Goal: Task Accomplishment & Management: Complete application form

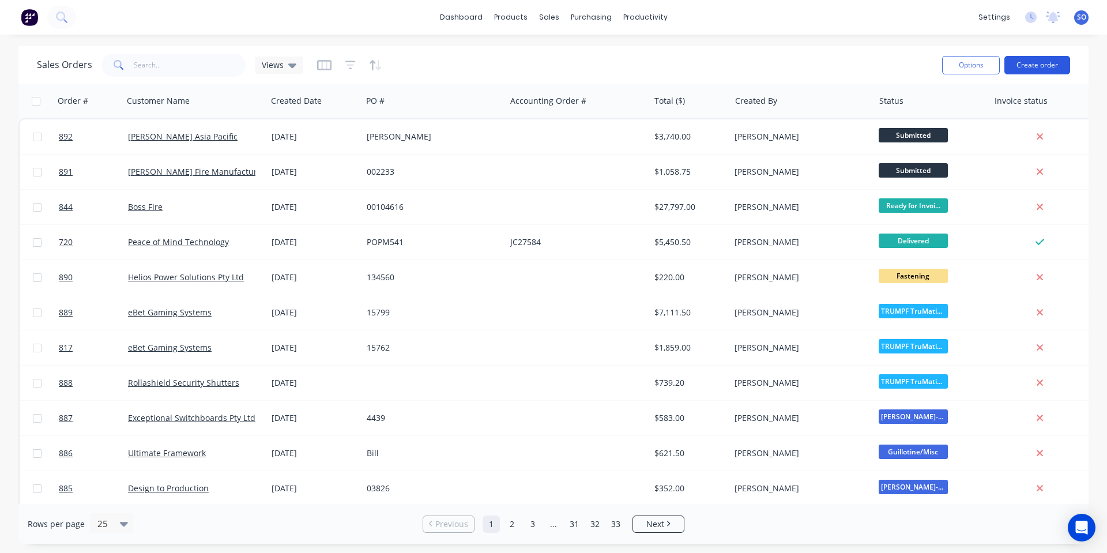
click at [1032, 66] on button "Create order" at bounding box center [1037, 65] width 66 height 18
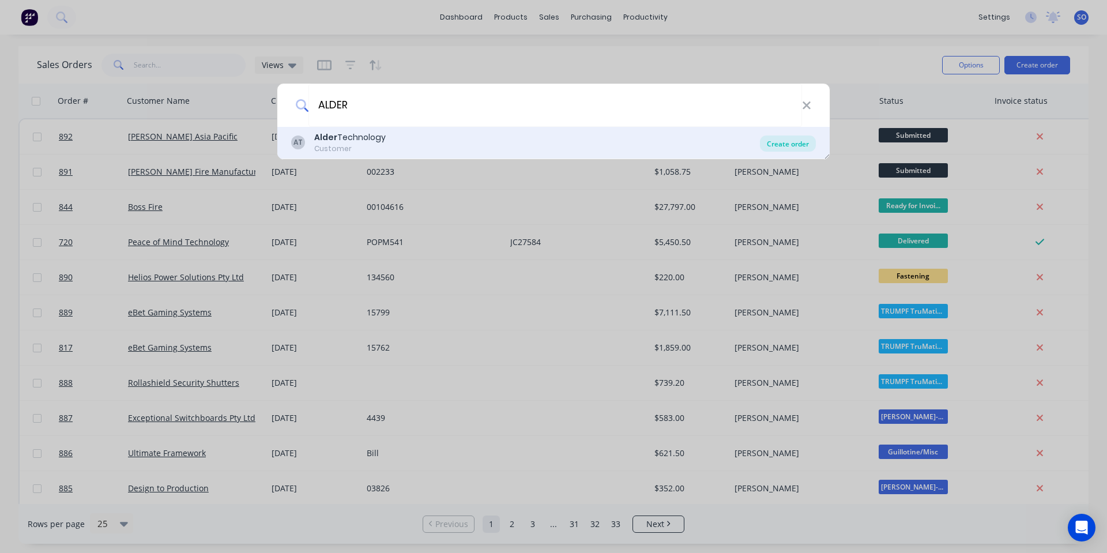
type input "ALDER"
click at [793, 149] on div "Create order" at bounding box center [788, 143] width 56 height 16
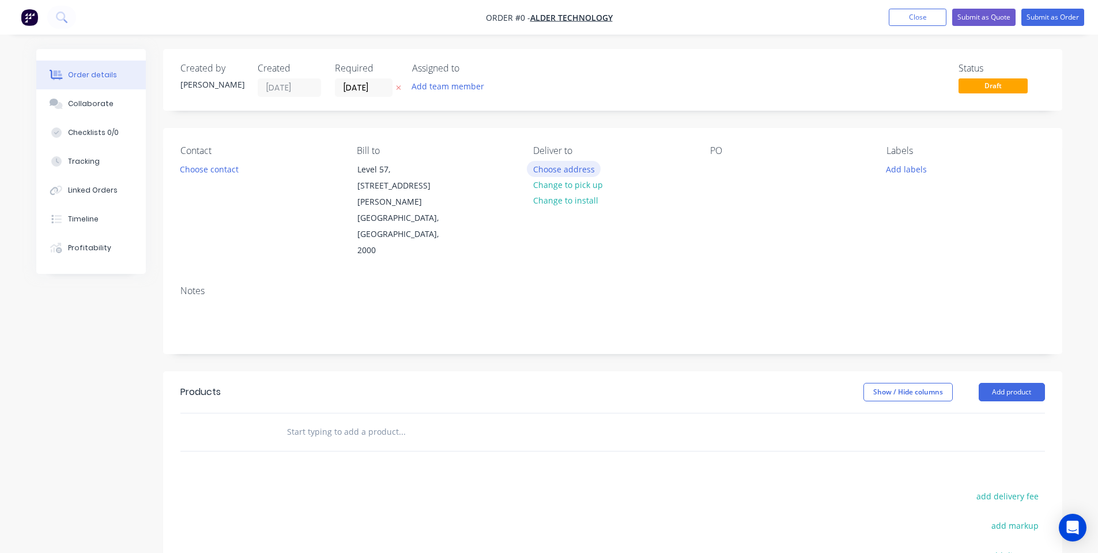
click at [554, 172] on button "Choose address" at bounding box center [564, 169] width 74 height 16
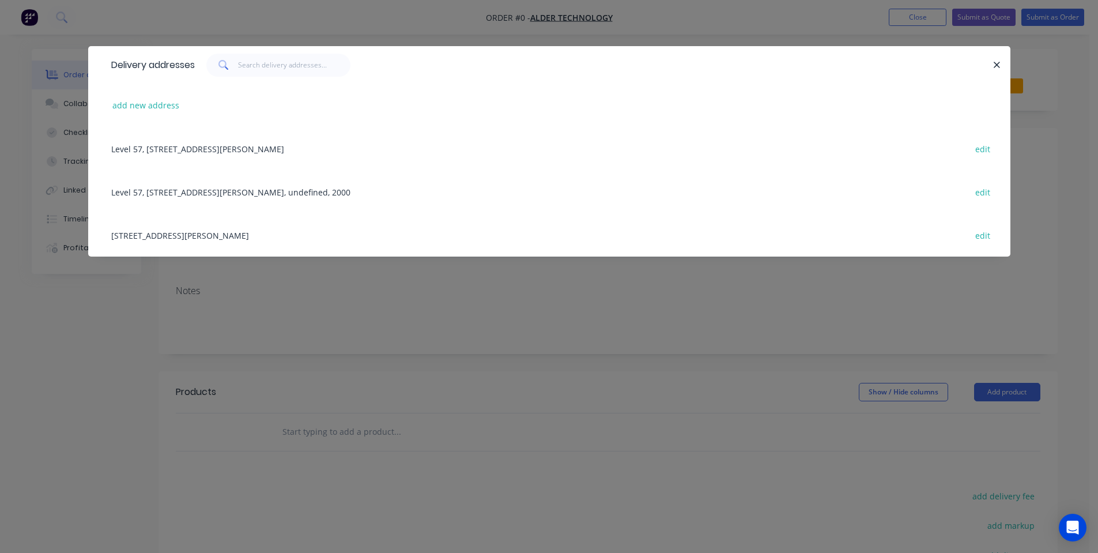
click at [320, 157] on div "Level 57, 19-29 Martin Place, Sydney, New South Wales, Australia, 2000 edit" at bounding box center [550, 148] width 888 height 43
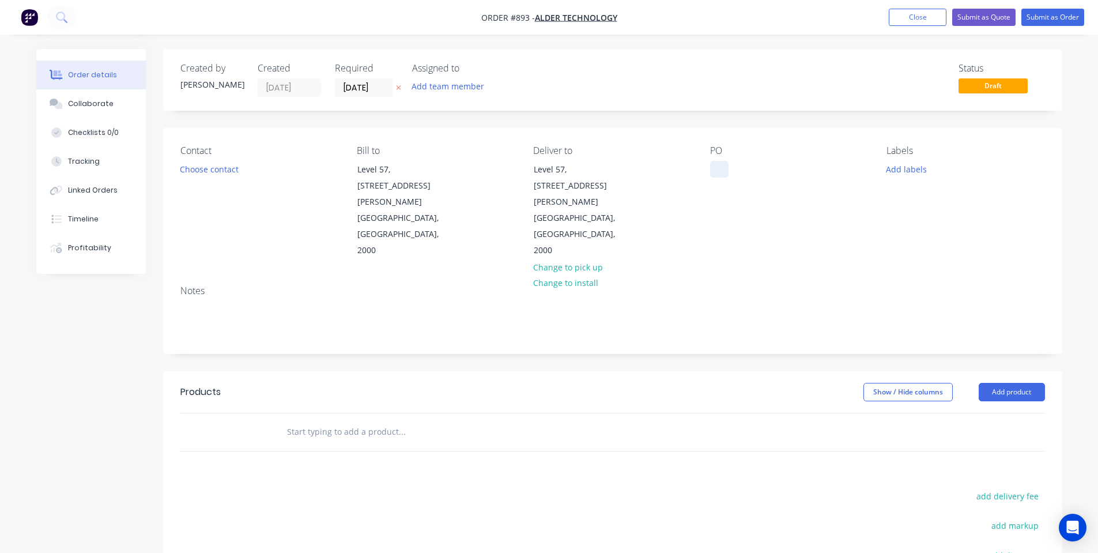
click at [721, 170] on div at bounding box center [719, 169] width 18 height 17
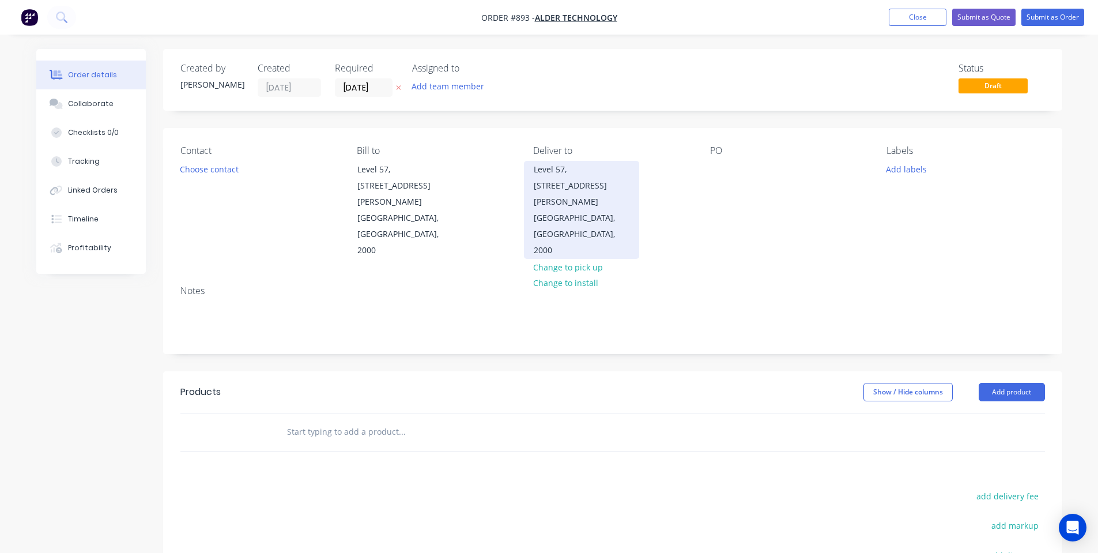
click at [585, 210] on div "[GEOGRAPHIC_DATA], [GEOGRAPHIC_DATA], 2000" at bounding box center [582, 234] width 96 height 48
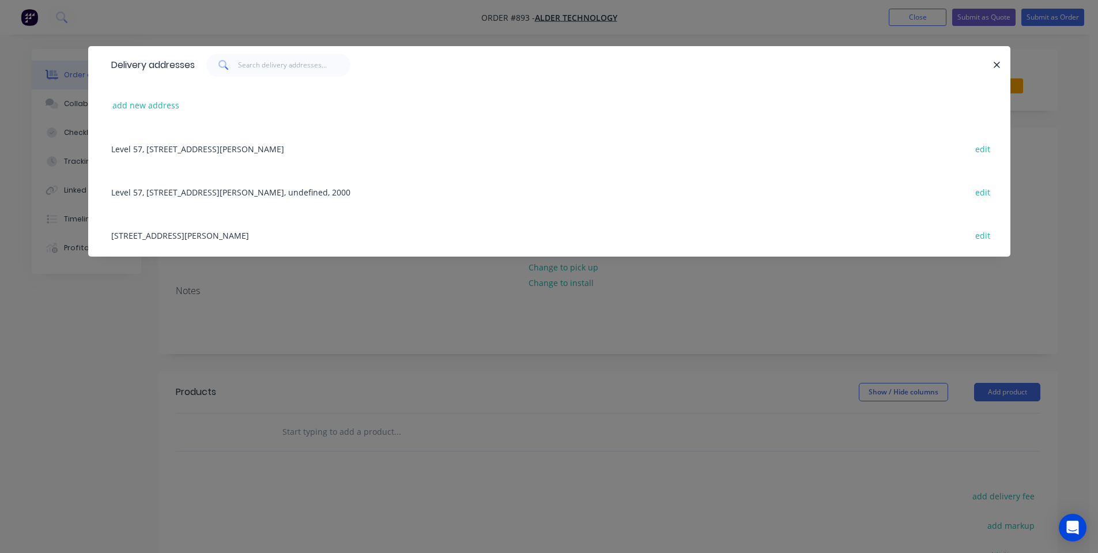
click at [282, 228] on div "1/62 Marshall Street, DAPTO, New South Wales, Australia, 2530 edit" at bounding box center [550, 234] width 888 height 43
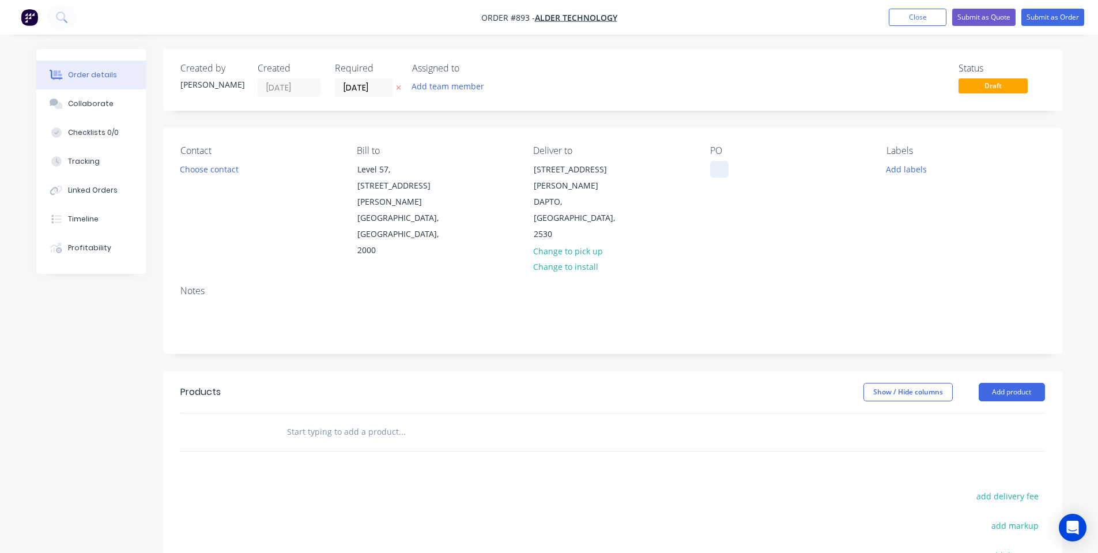
click at [721, 174] on div at bounding box center [719, 169] width 18 height 17
click at [231, 158] on div "Contact Choose contact" at bounding box center [259, 202] width 158 height 114
click at [229, 168] on button "Choose contact" at bounding box center [209, 169] width 71 height 16
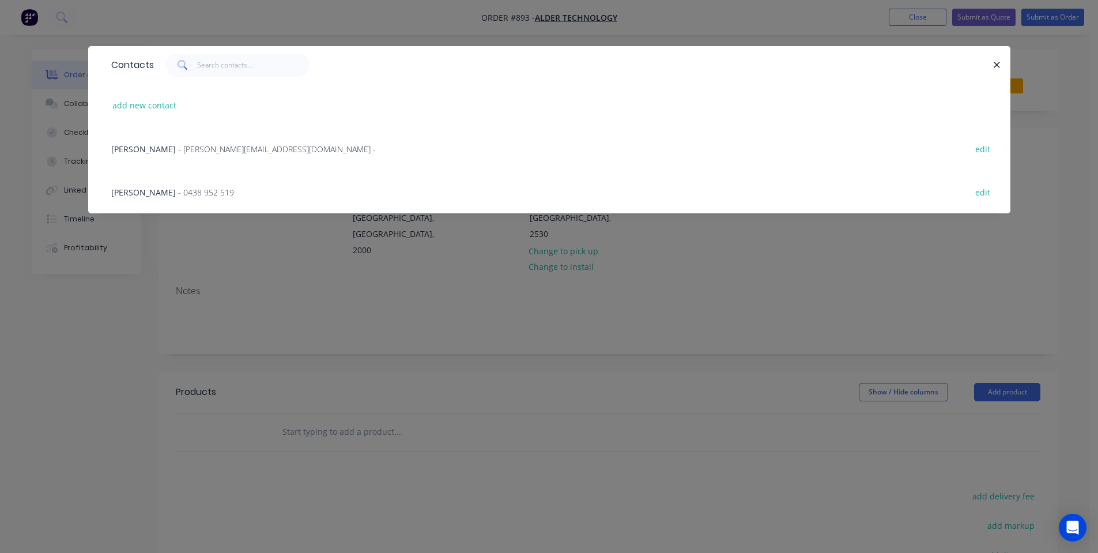
click at [192, 150] on span "- chris@aldertech.com.au -" at bounding box center [277, 149] width 198 height 11
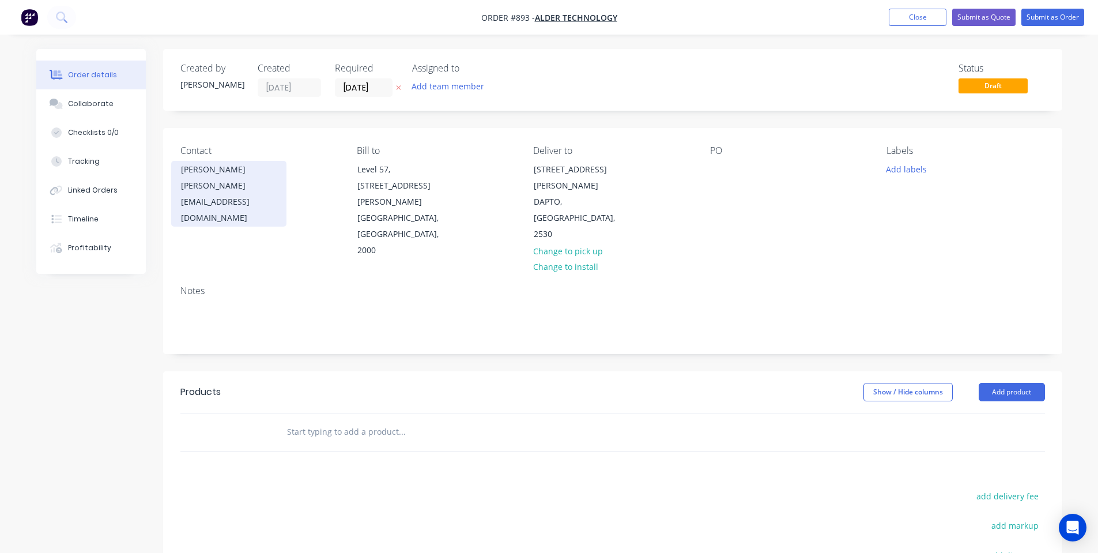
click at [216, 188] on div "[PERSON_NAME][EMAIL_ADDRESS][DOMAIN_NAME]" at bounding box center [229, 202] width 96 height 48
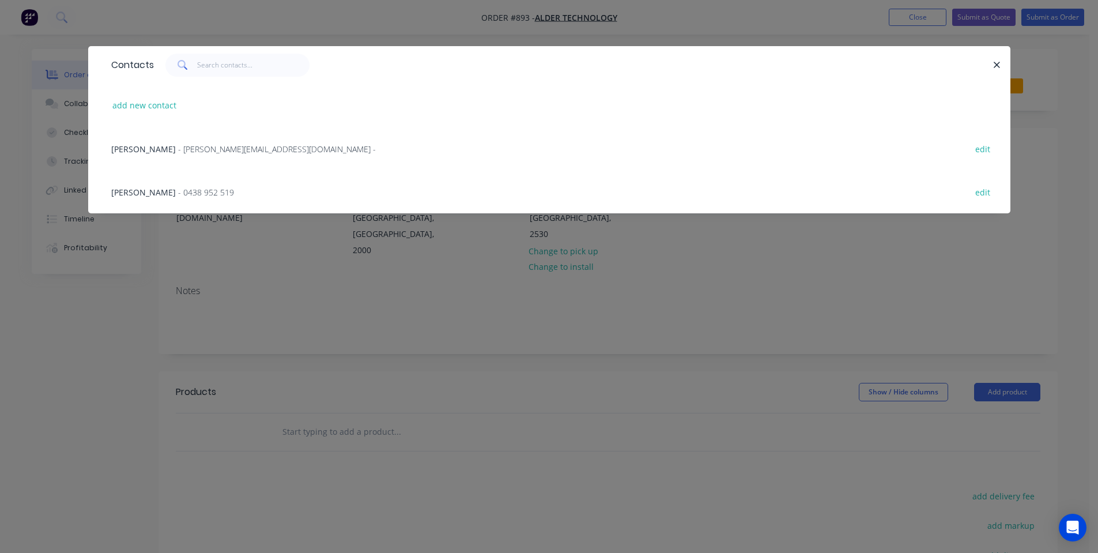
click at [461, 296] on div "Contacts add new contact Chris - chris@aldertech.com.au - edit Josh Thomas - 04…" at bounding box center [549, 276] width 1098 height 553
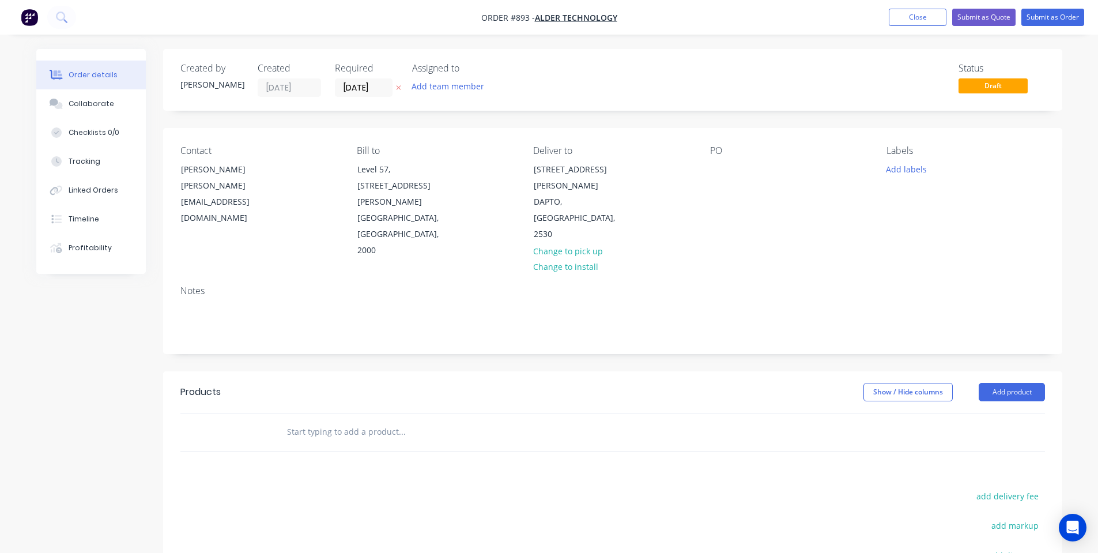
click at [730, 165] on div "PO" at bounding box center [789, 202] width 158 height 114
click at [712, 163] on div at bounding box center [719, 169] width 18 height 17
click at [371, 87] on input "[DATE]" at bounding box center [364, 87] width 57 height 17
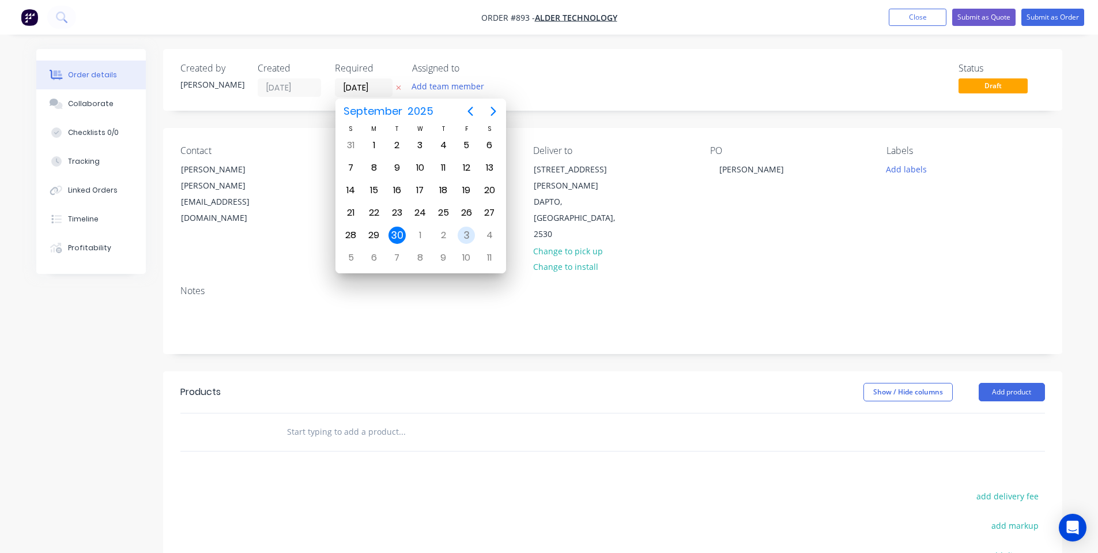
click at [473, 236] on div "3" at bounding box center [466, 235] width 17 height 17
type input "[DATE]"
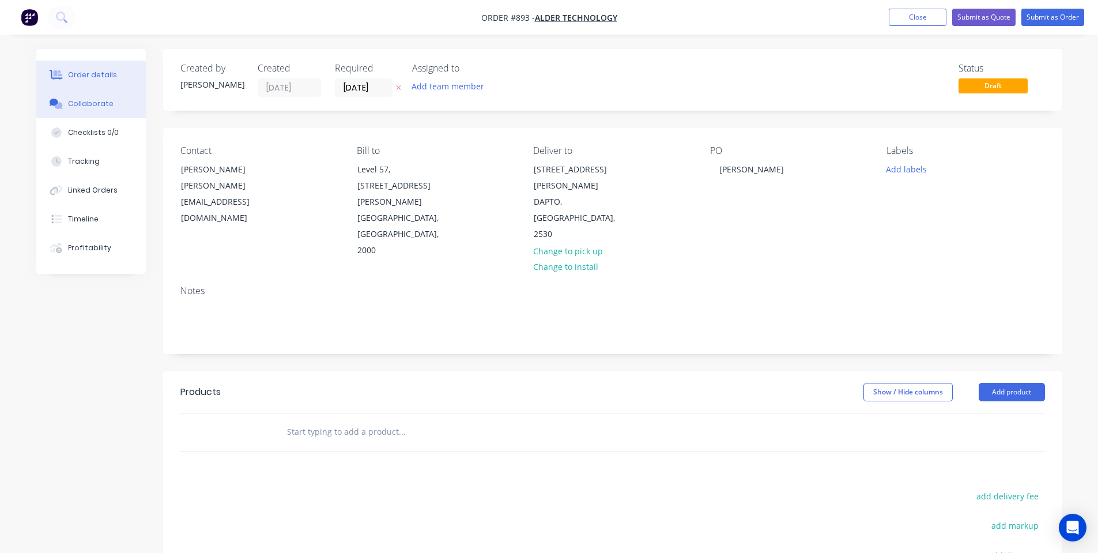
click at [107, 110] on button "Collaborate" at bounding box center [91, 103] width 110 height 29
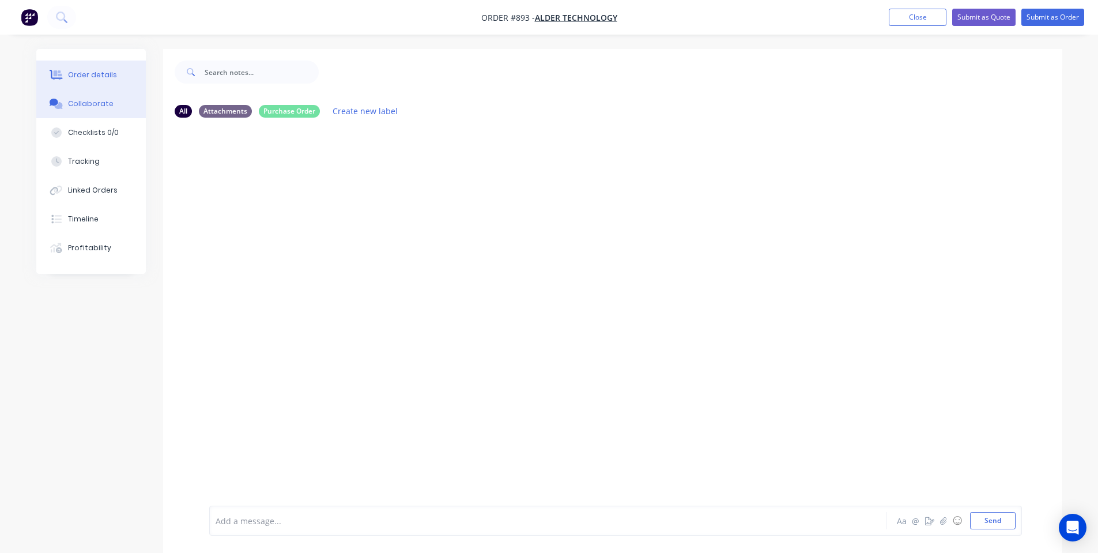
click at [123, 66] on button "Order details" at bounding box center [91, 75] width 110 height 29
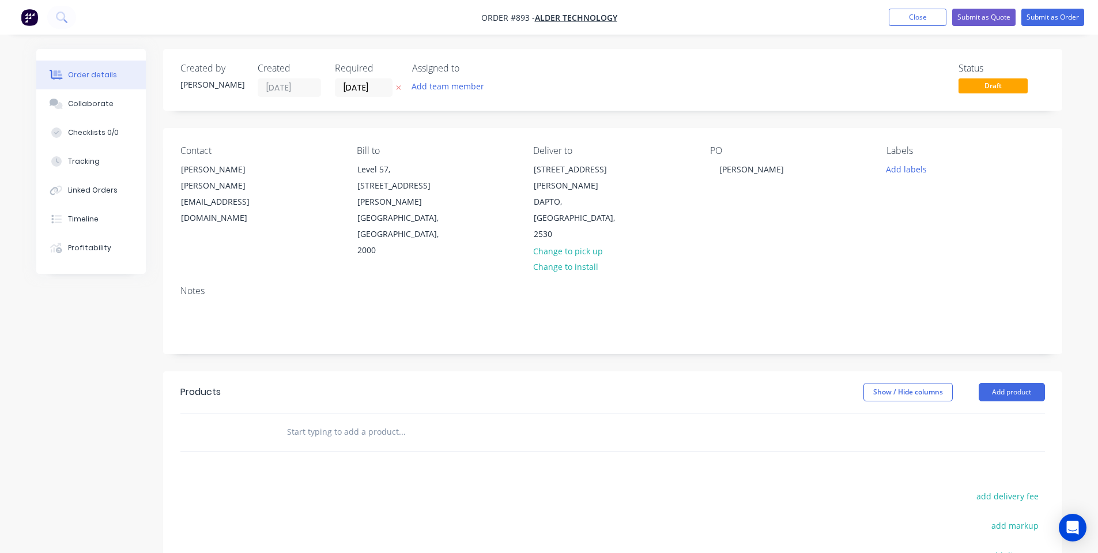
click at [332, 420] on input "text" at bounding box center [402, 431] width 231 height 23
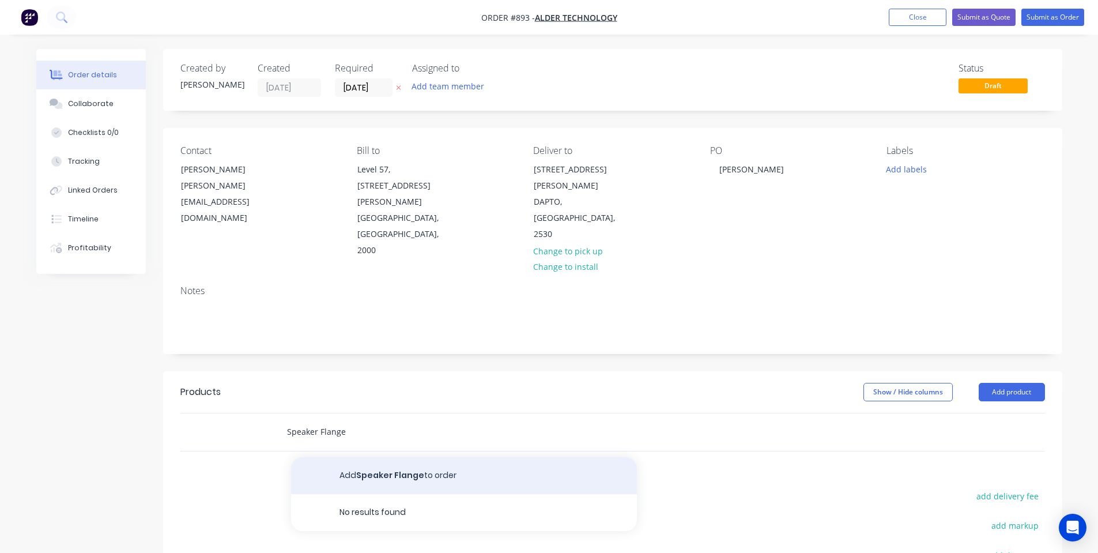
type input "Speaker Flange"
click at [349, 457] on button "Add Speaker Flange to order" at bounding box center [464, 475] width 346 height 37
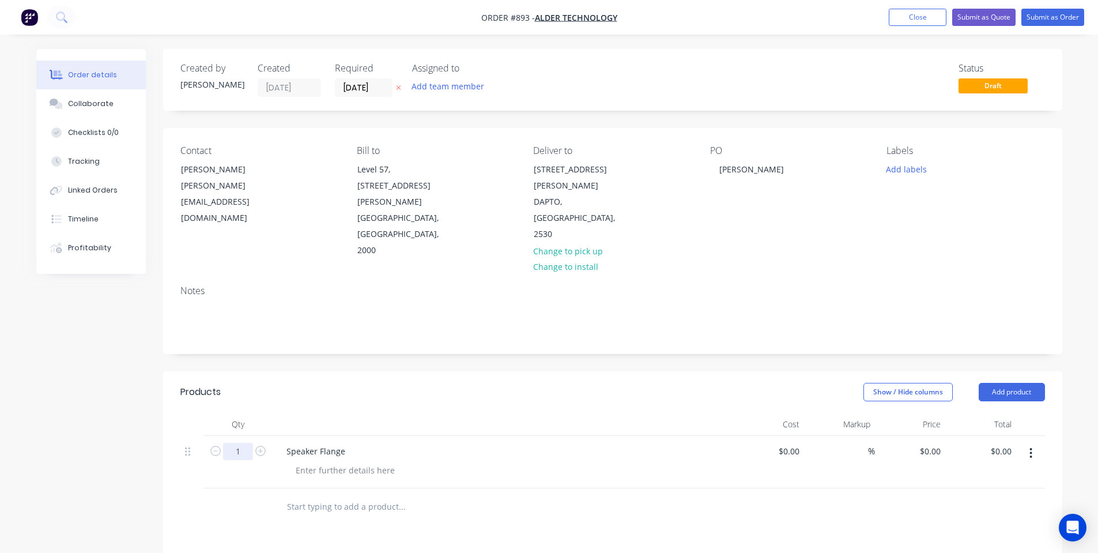
click at [234, 443] on input "1" at bounding box center [238, 451] width 30 height 17
type input "8"
click at [565, 371] on header "Products Show / Hide columns Add product" at bounding box center [612, 392] width 899 height 42
drag, startPoint x: 941, startPoint y: 429, endPoint x: 937, endPoint y: 423, distance: 7.0
click at [940, 436] on div "$0.00 $0.00" at bounding box center [910, 462] width 71 height 52
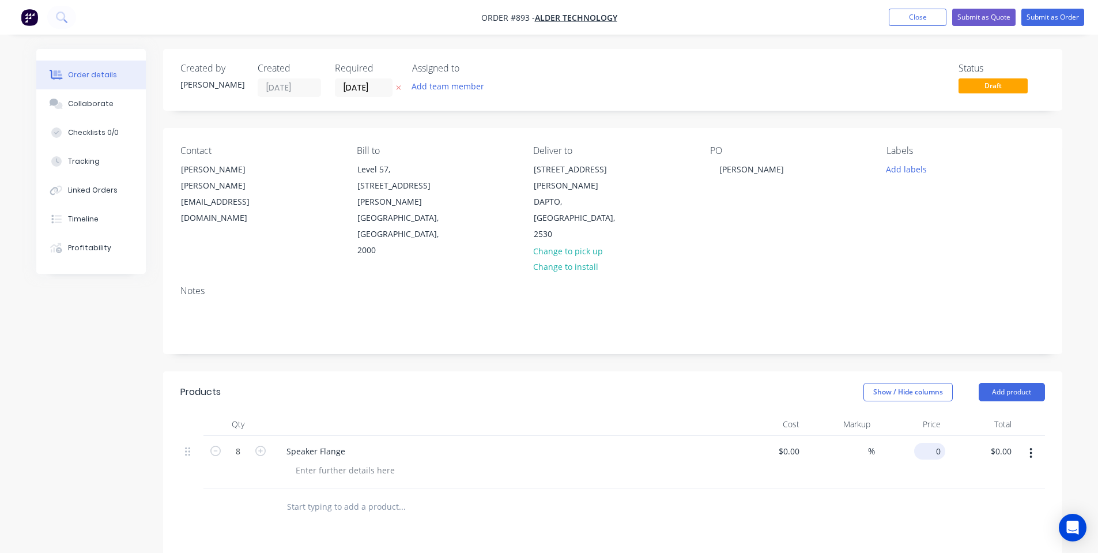
click at [936, 443] on input "0" at bounding box center [932, 451] width 27 height 17
type input "$40.00"
type input "$320.00"
click at [692, 383] on div "Show / Hide columns Add product" at bounding box center [704, 392] width 681 height 18
drag, startPoint x: 1001, startPoint y: 354, endPoint x: 1003, endPoint y: 372, distance: 18.0
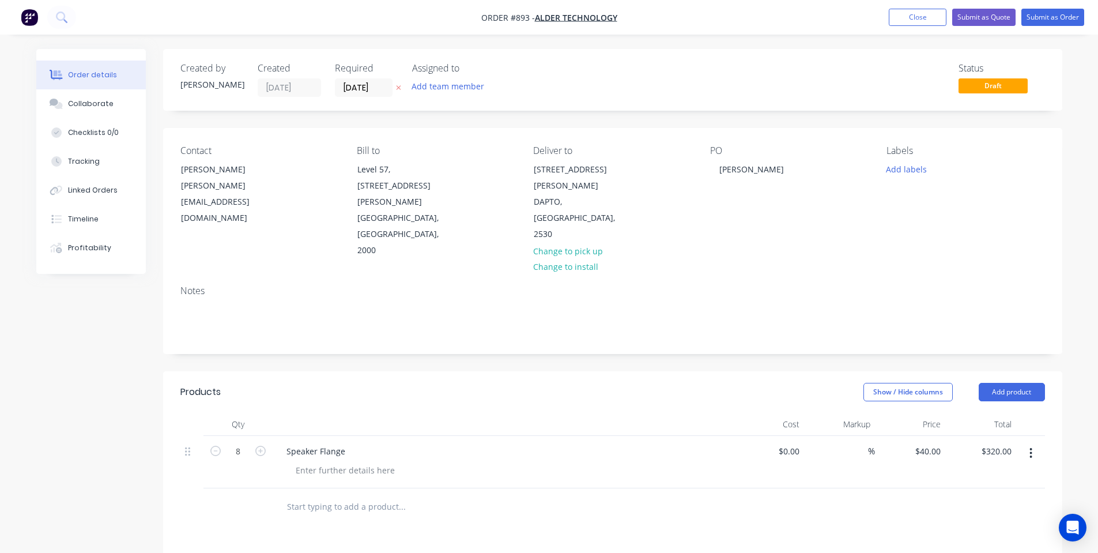
click at [1001, 383] on button "Add product" at bounding box center [1012, 392] width 66 height 18
click at [1000, 551] on div "Notes (Internal)" at bounding box center [990, 559] width 89 height 17
click at [315, 495] on div at bounding box center [318, 503] width 83 height 17
click at [322, 462] on div at bounding box center [346, 470] width 118 height 17
click at [431, 413] on div at bounding box center [503, 424] width 461 height 23
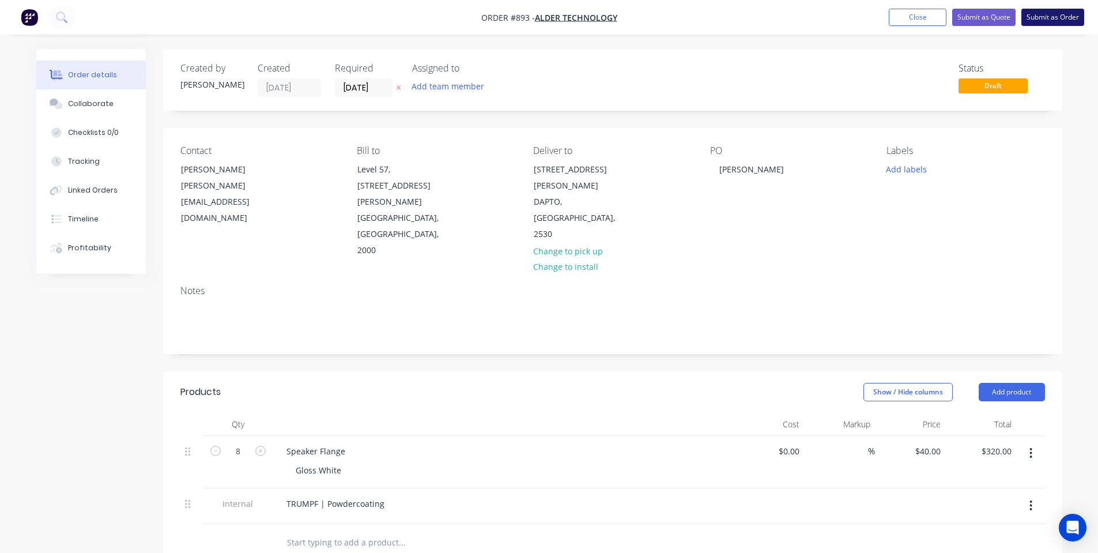
click at [1043, 14] on button "Submit as Order" at bounding box center [1053, 17] width 63 height 17
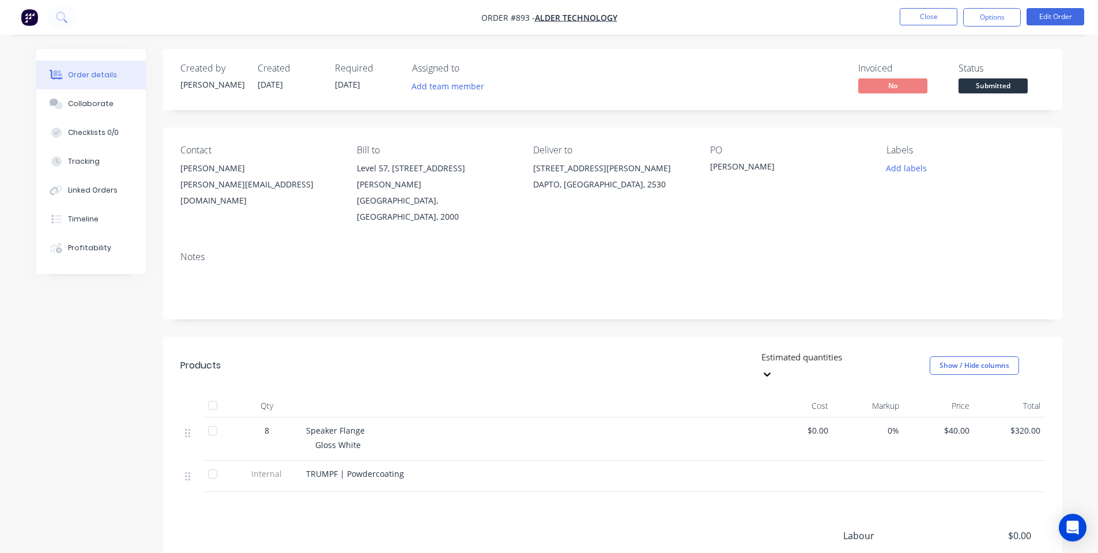
click at [999, 81] on span "Submitted" at bounding box center [993, 85] width 69 height 14
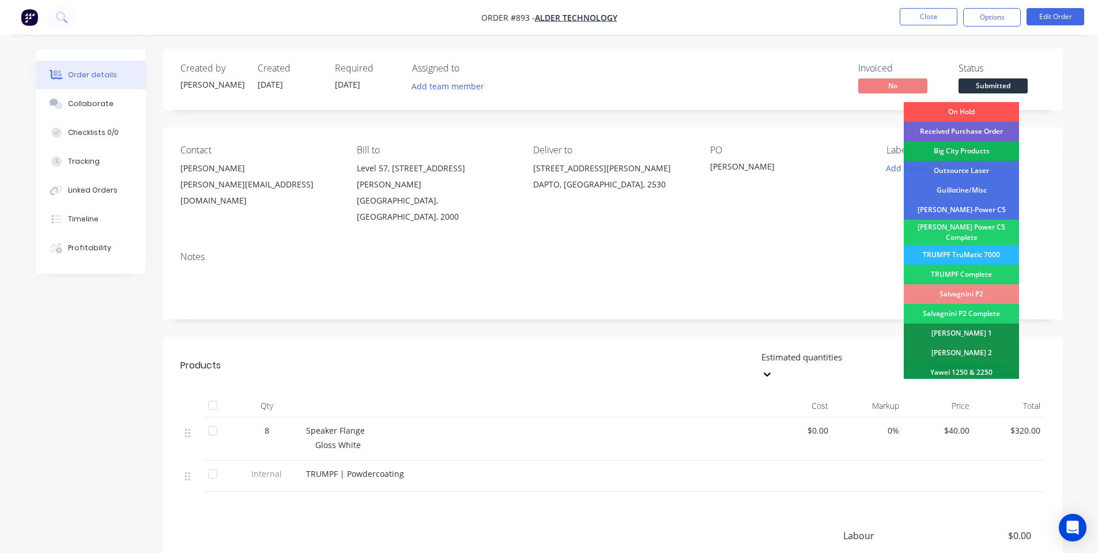
click at [995, 50] on div "Created by Shane Created 30/09/25 Required 03/10/25 Assigned to Add team member…" at bounding box center [612, 79] width 899 height 61
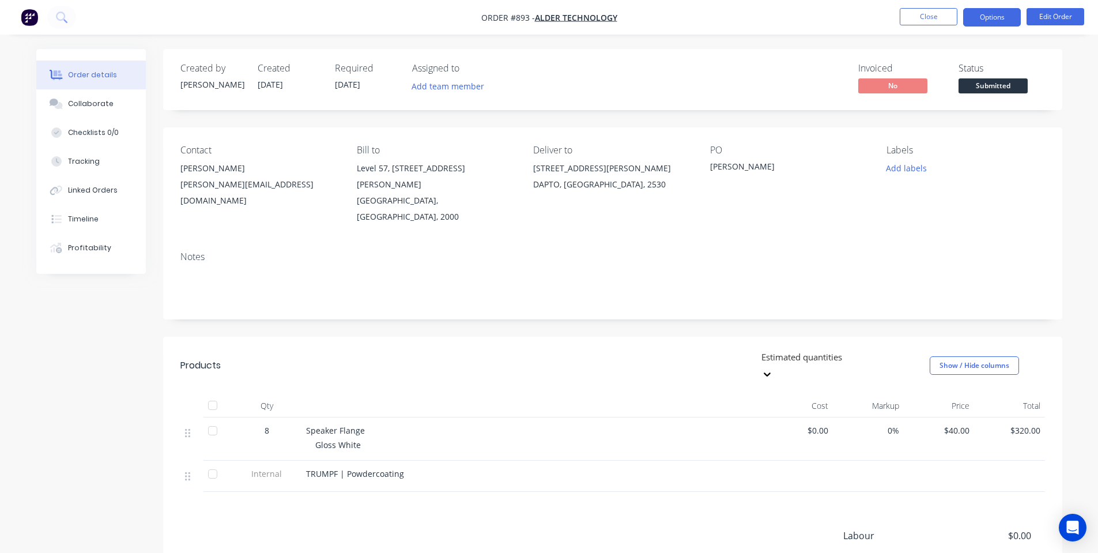
click at [1000, 12] on button "Options" at bounding box center [992, 17] width 58 height 18
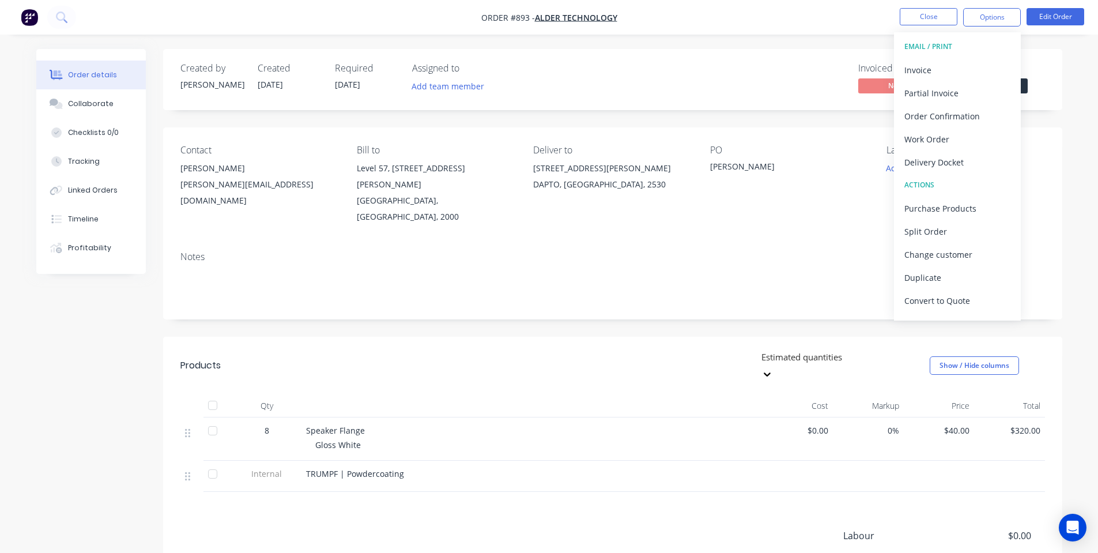
click at [1030, 70] on div "Status" at bounding box center [1002, 68] width 86 height 11
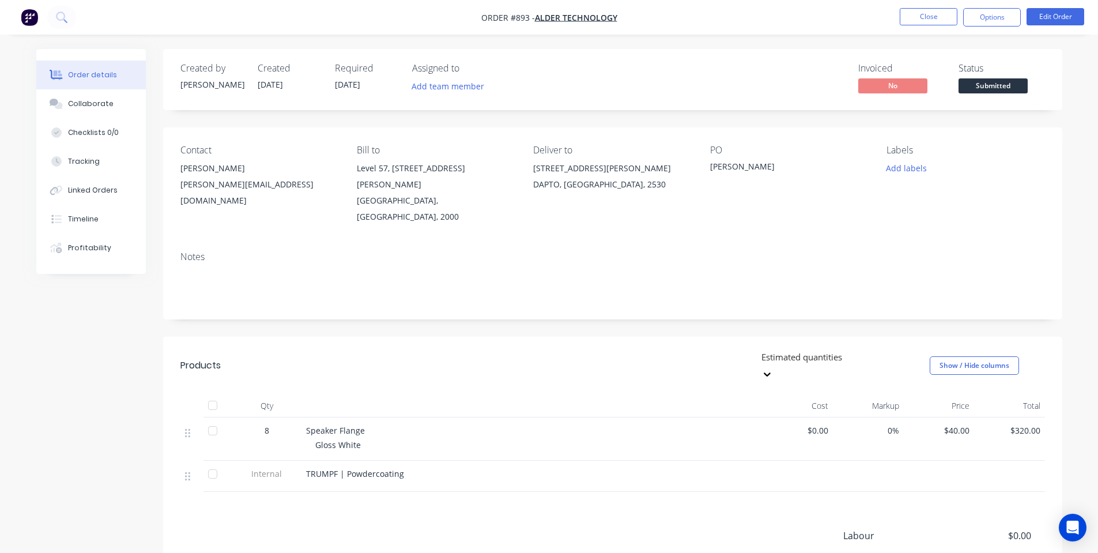
click at [1008, 88] on span "Submitted" at bounding box center [993, 85] width 69 height 14
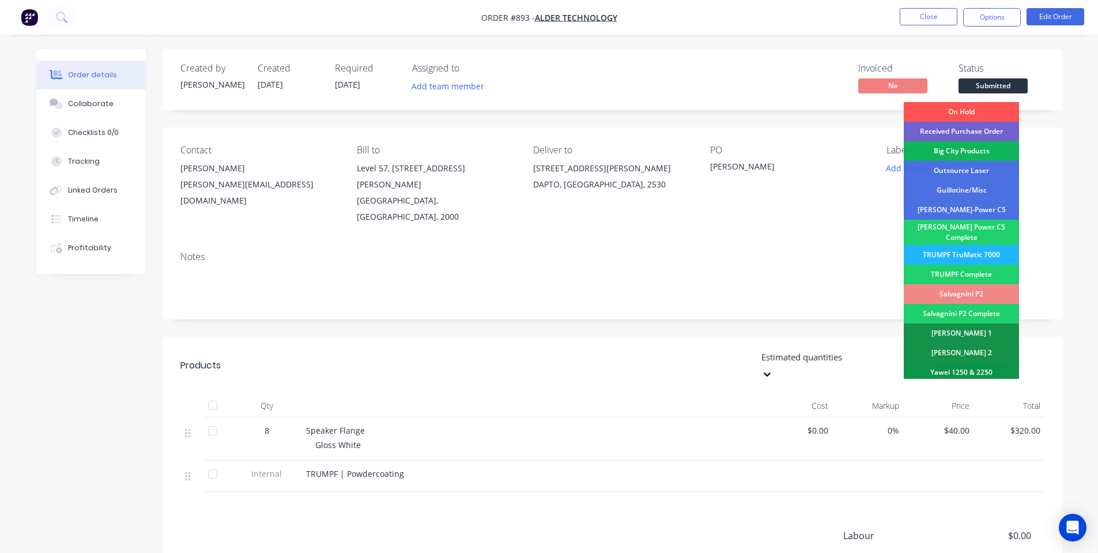
click at [981, 246] on div "TRUMPF TruMatic 7000" at bounding box center [961, 255] width 115 height 20
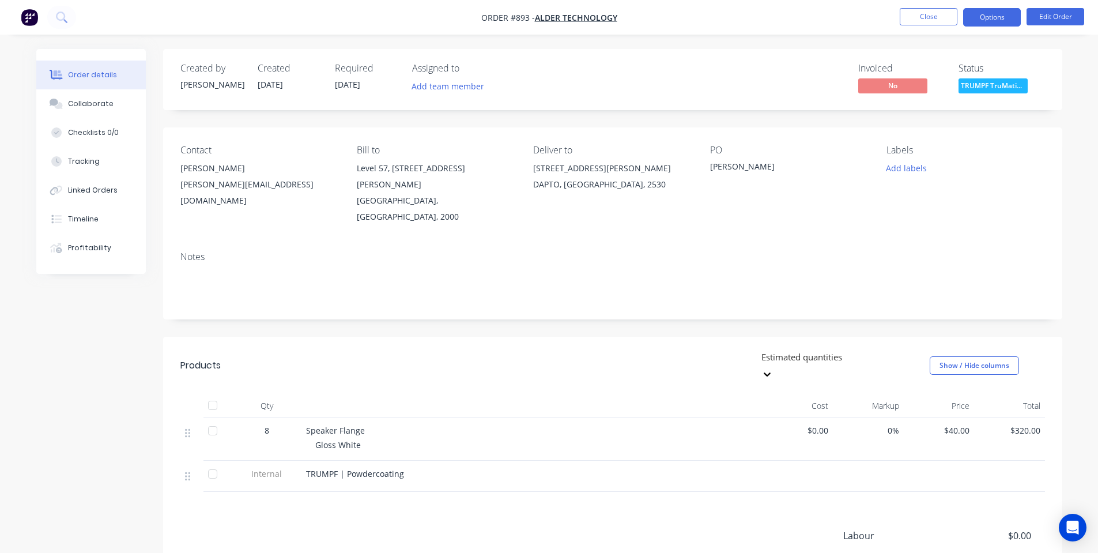
click at [999, 20] on button "Options" at bounding box center [992, 17] width 58 height 18
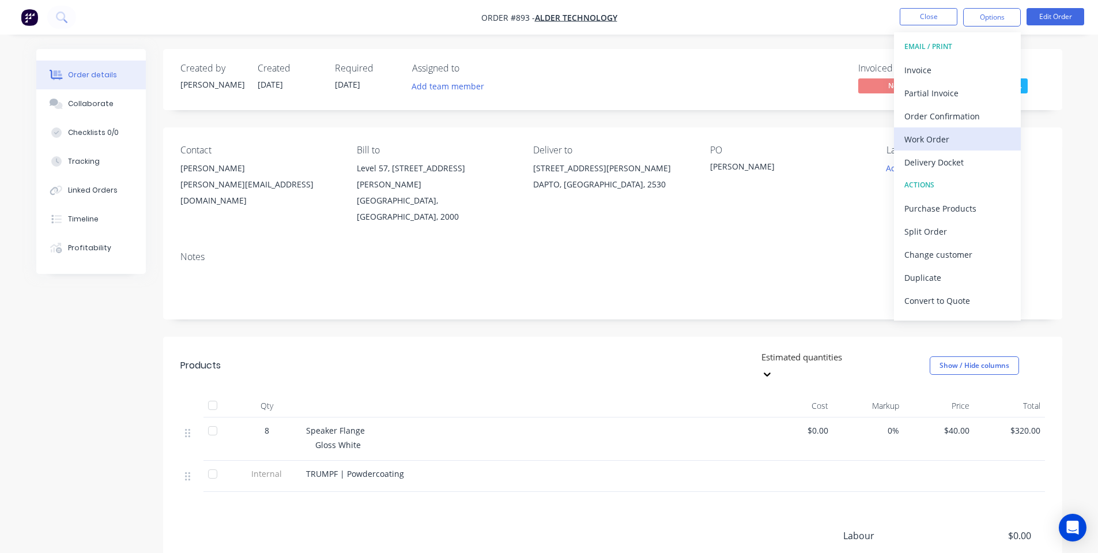
click at [955, 142] on div "Work Order" at bounding box center [958, 139] width 106 height 17
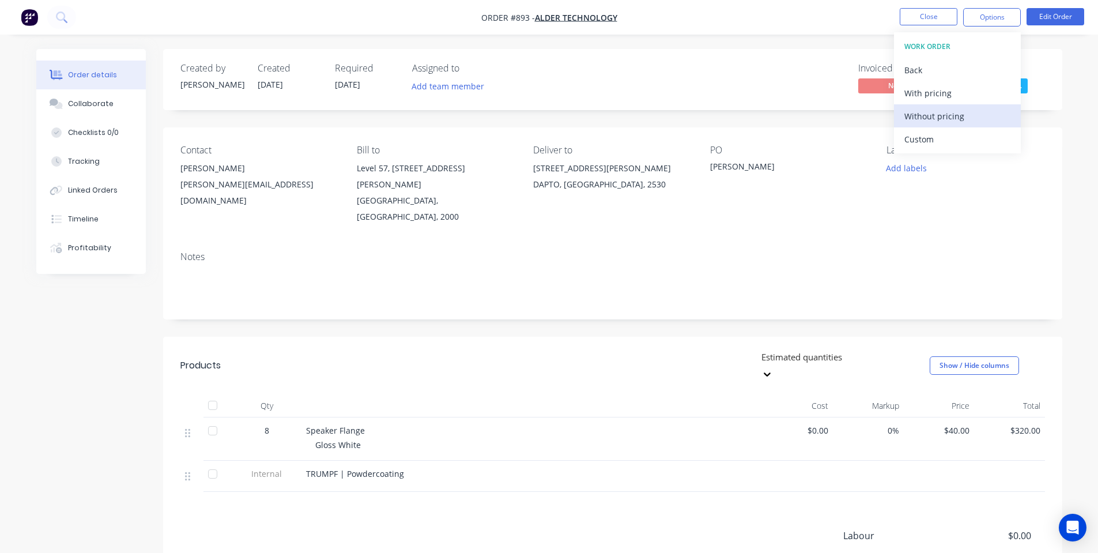
click at [954, 118] on div "Without pricing" at bounding box center [958, 116] width 106 height 17
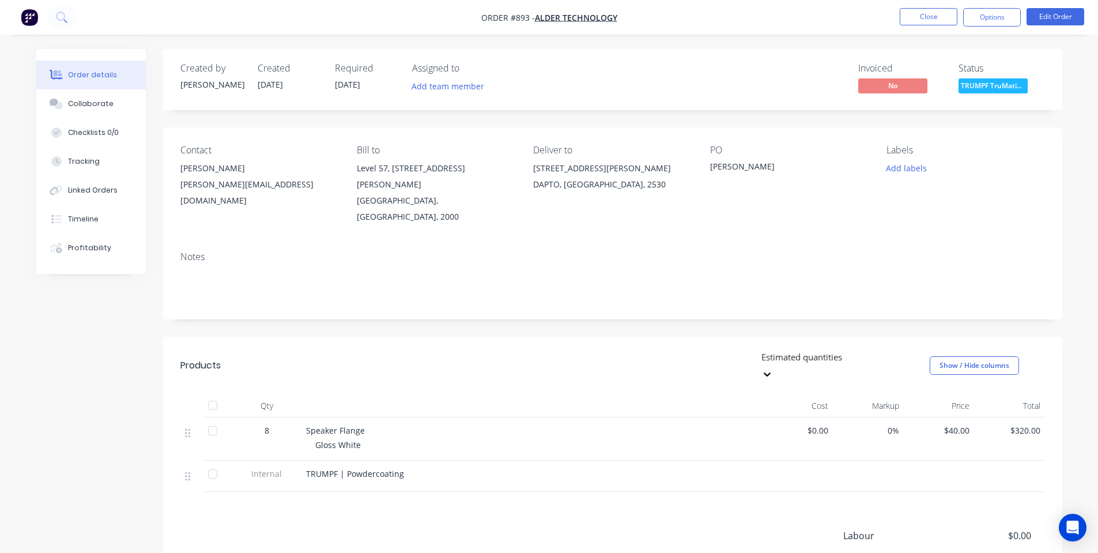
click at [741, 43] on div "Order details Collaborate Checklists 0/0 Tracking Linked Orders Timeline Profit…" at bounding box center [549, 348] width 1098 height 697
click at [924, 20] on button "Close" at bounding box center [929, 16] width 58 height 17
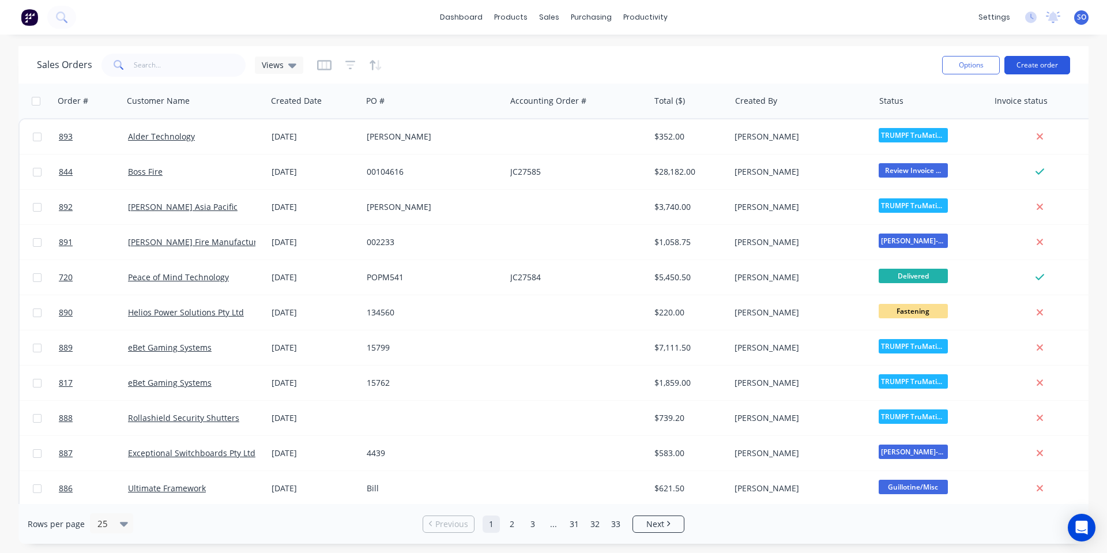
click at [1033, 63] on button "Create order" at bounding box center [1037, 65] width 66 height 18
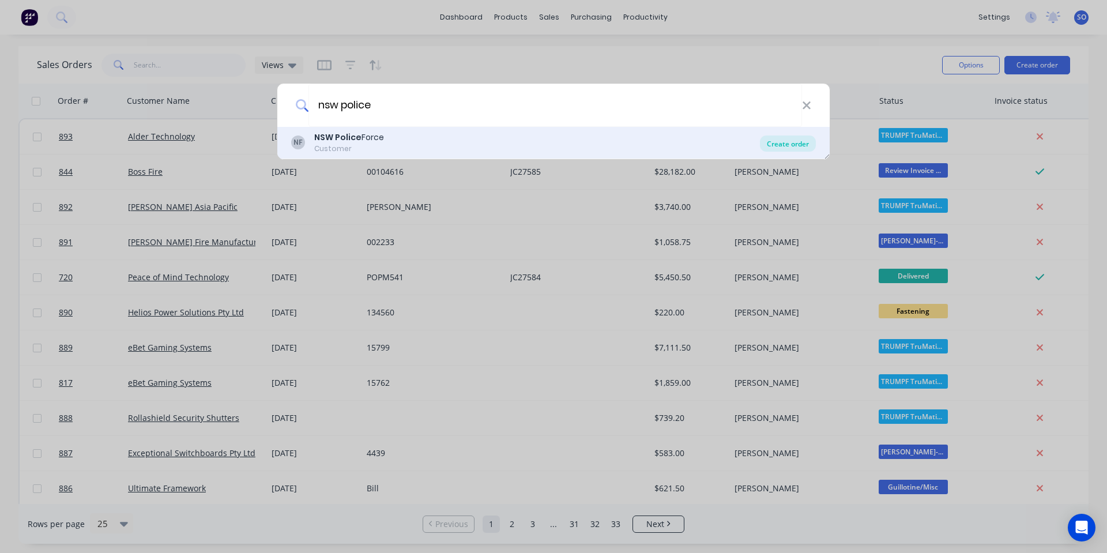
type input "nsw police"
click at [787, 147] on div "Create order" at bounding box center [788, 143] width 56 height 16
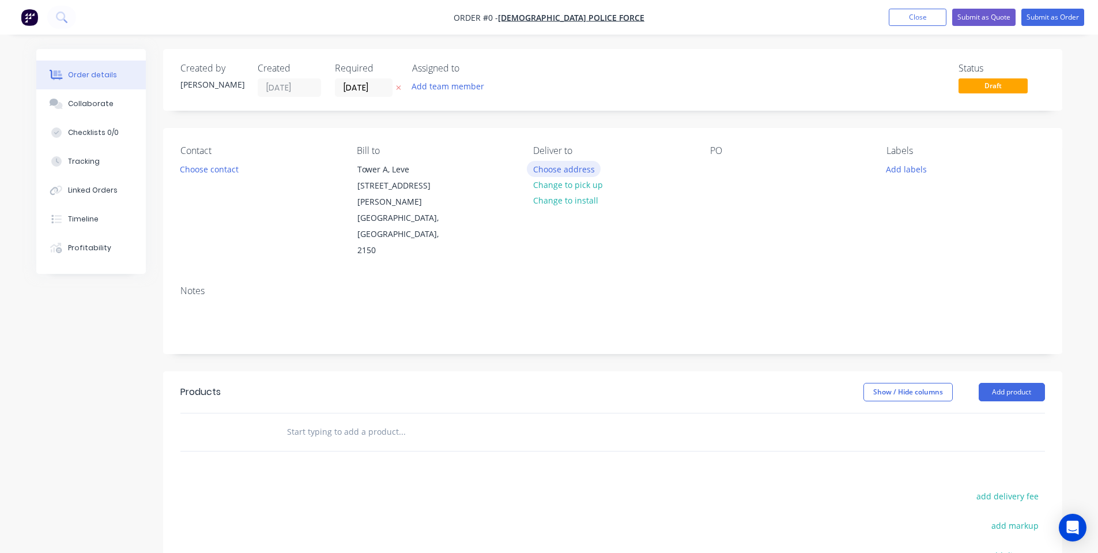
click at [559, 174] on button "Choose address" at bounding box center [564, 169] width 74 height 16
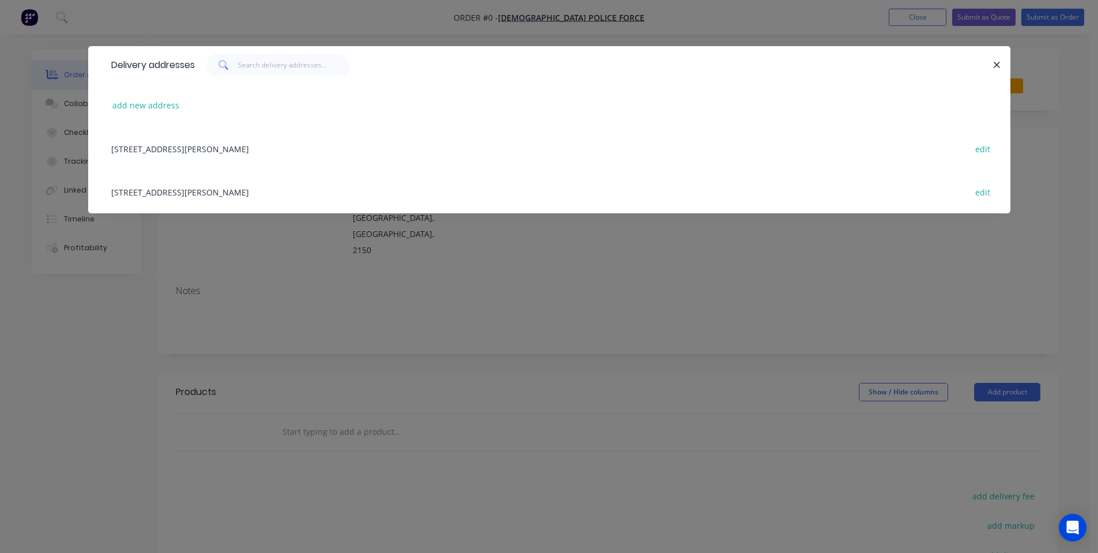
click at [237, 135] on div "Tower A, Leve 5, 1 Charles St, Parramatta, New South Wales, Australia, 2150 edit" at bounding box center [550, 148] width 888 height 43
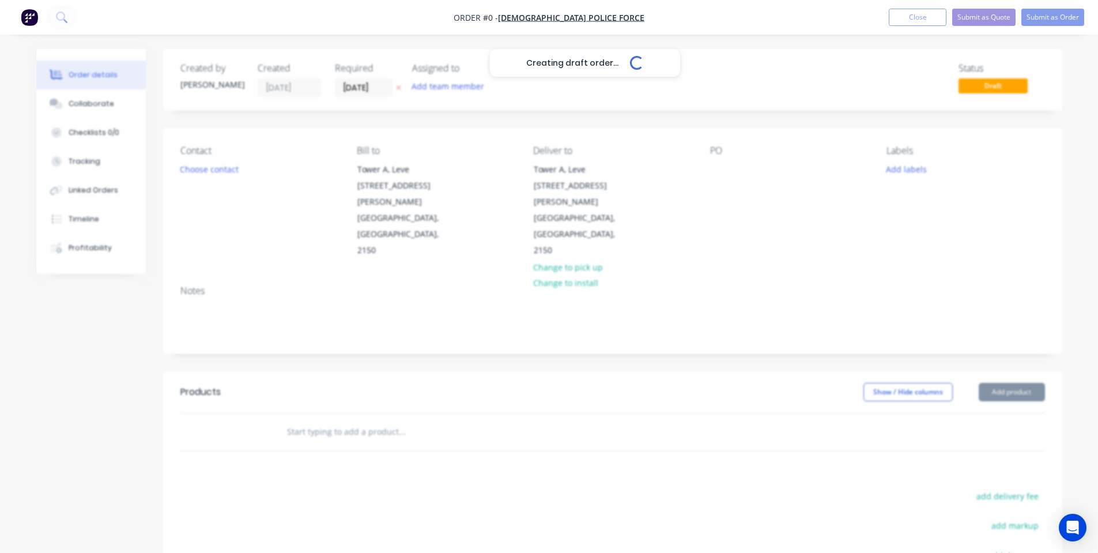
drag, startPoint x: 235, startPoint y: 159, endPoint x: 231, endPoint y: 182, distance: 23.4
click at [234, 163] on div "Creating draft order... Loading..." at bounding box center [585, 325] width 1098 height 553
click at [231, 182] on div "Creating draft order... Loading..." at bounding box center [585, 325] width 1098 height 553
click at [201, 170] on button "Choose contact" at bounding box center [209, 169] width 71 height 16
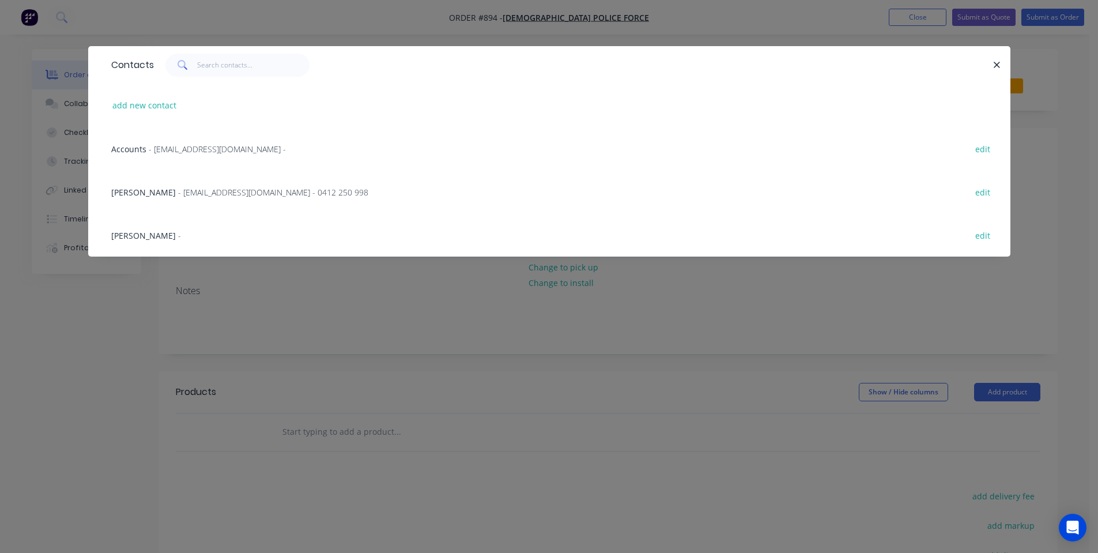
click at [239, 180] on div "Praveen Kumar - kuma1pra@police.nsw.gov.au - 0412 250 998 edit" at bounding box center [550, 191] width 888 height 43
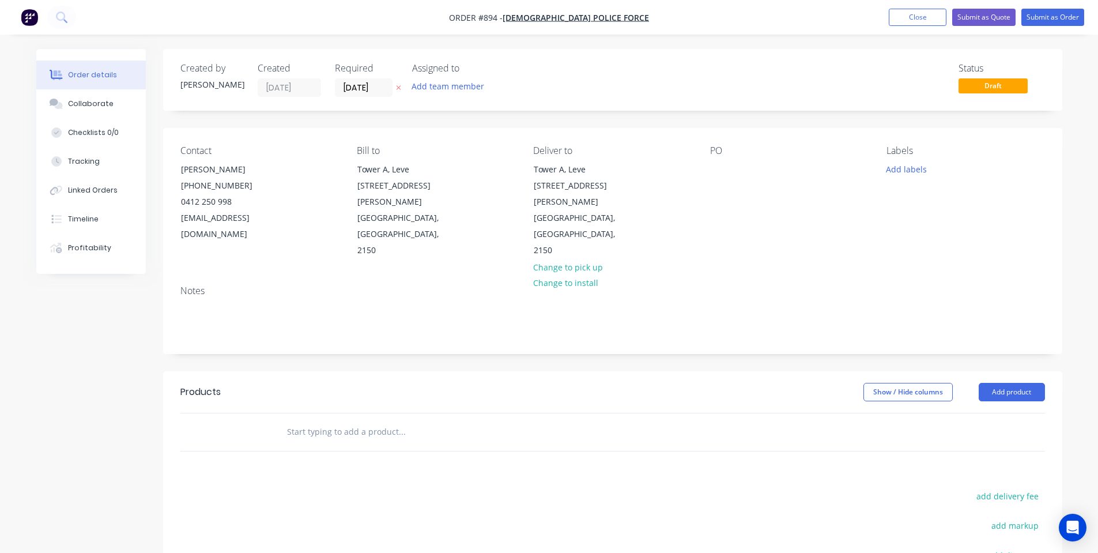
click at [674, 171] on div "Deliver to Tower A, Leve 5, 1 Charles St Parramatta, New South Wales, 2150 Chan…" at bounding box center [612, 202] width 158 height 114
click at [722, 167] on div at bounding box center [719, 169] width 18 height 17
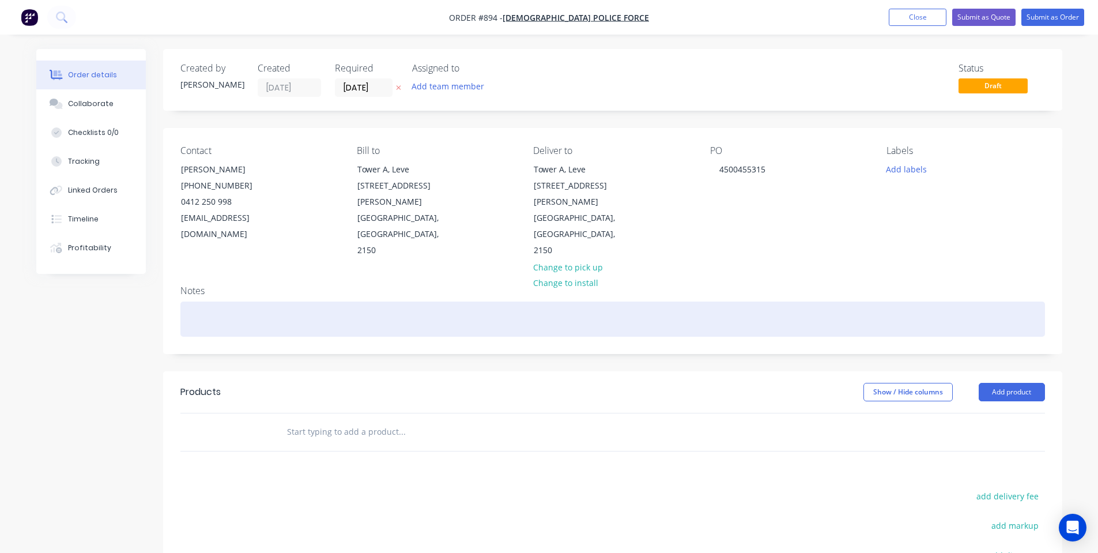
click at [764, 302] on div at bounding box center [612, 319] width 865 height 35
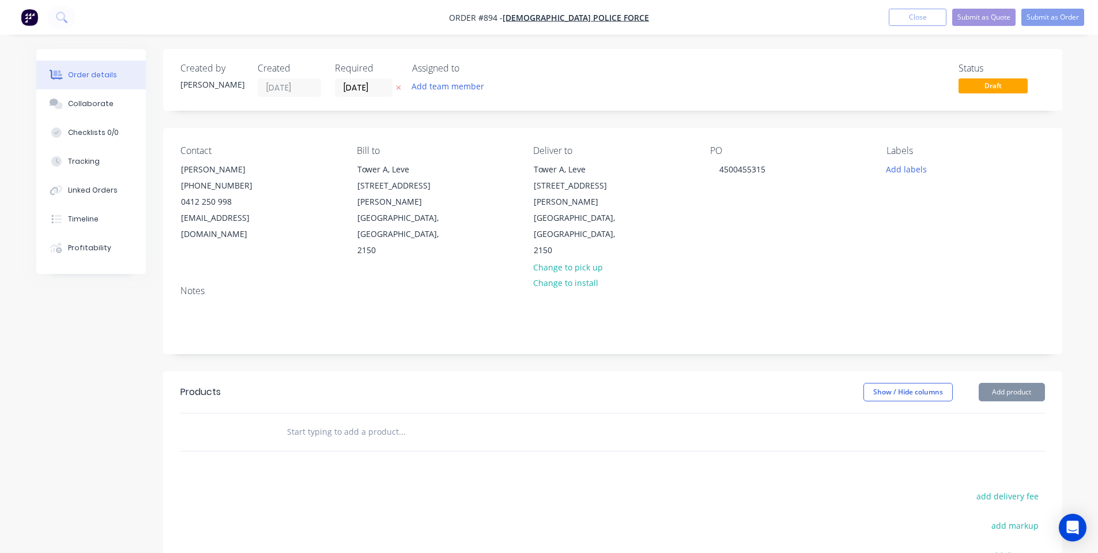
click at [909, 183] on div "Labels Add labels" at bounding box center [966, 202] width 158 height 114
click at [913, 171] on button "Add labels" at bounding box center [906, 169] width 53 height 16
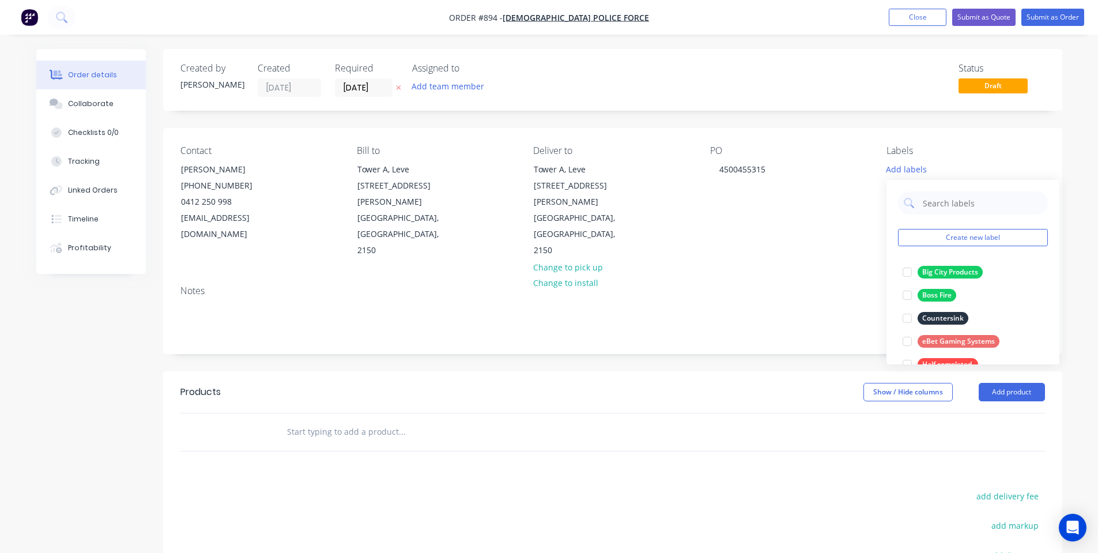
scroll to position [323, 0]
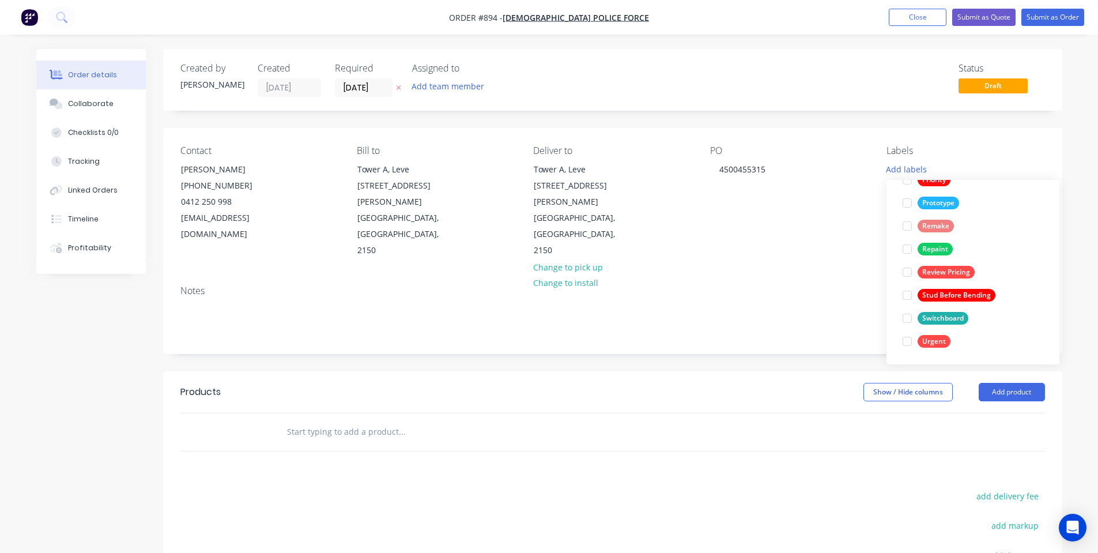
click at [842, 227] on div "Contact Praveen Kumar (02) 8835 9585 0412 250 998 kuma1pra@police.nsw.gov.au Bi…" at bounding box center [612, 202] width 899 height 148
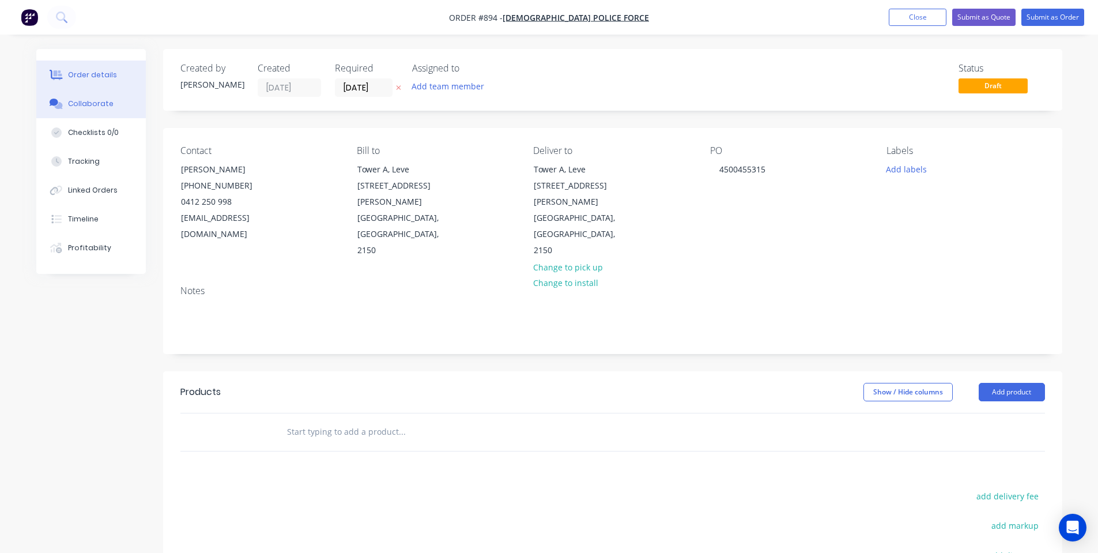
click at [104, 106] on div "Collaborate" at bounding box center [91, 104] width 46 height 10
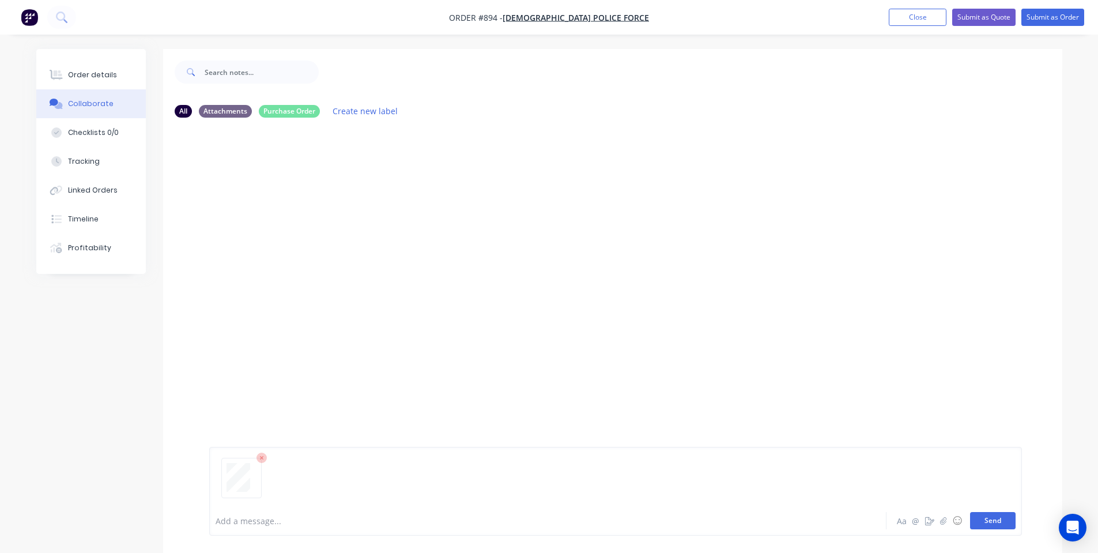
click at [989, 519] on button "Send" at bounding box center [993, 520] width 46 height 17
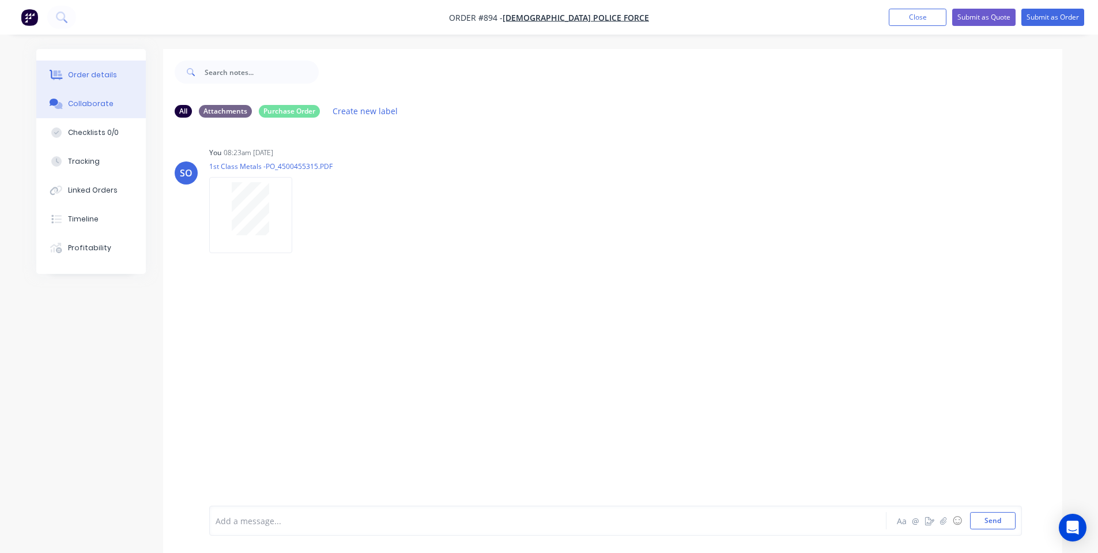
click at [116, 85] on button "Order details" at bounding box center [91, 75] width 110 height 29
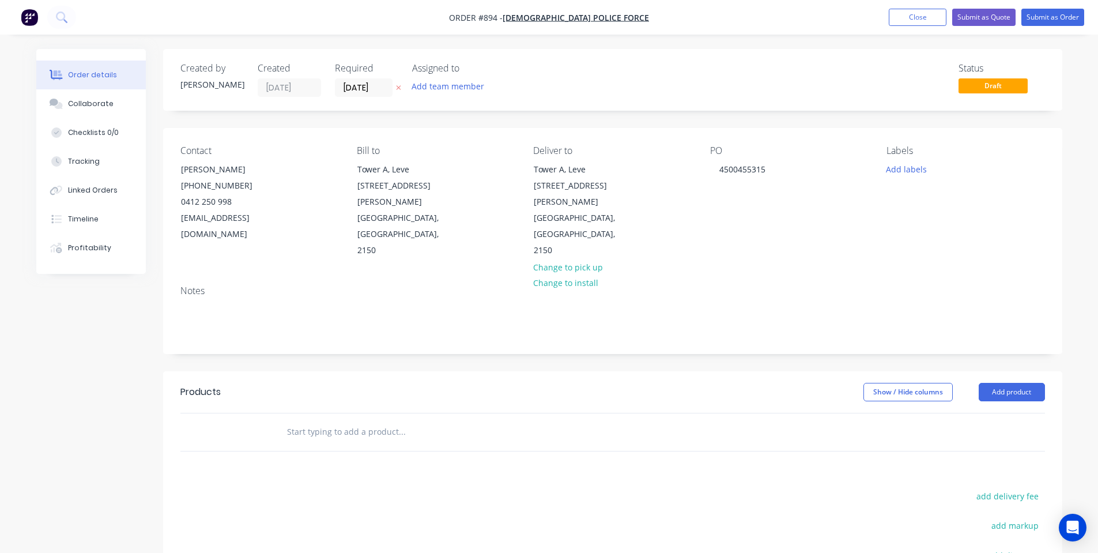
click at [311, 420] on input "text" at bounding box center [402, 431] width 231 height 23
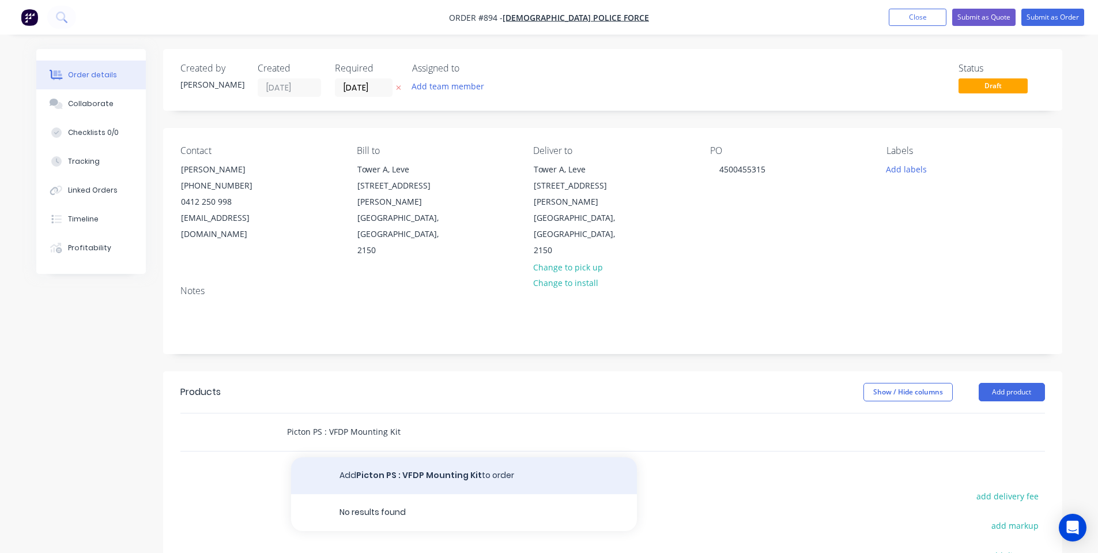
type input "Picton PS : VFDP Mounting Kit"
click at [352, 457] on button "Add Picton PS : VFDP Mounting Kit to order" at bounding box center [464, 475] width 346 height 37
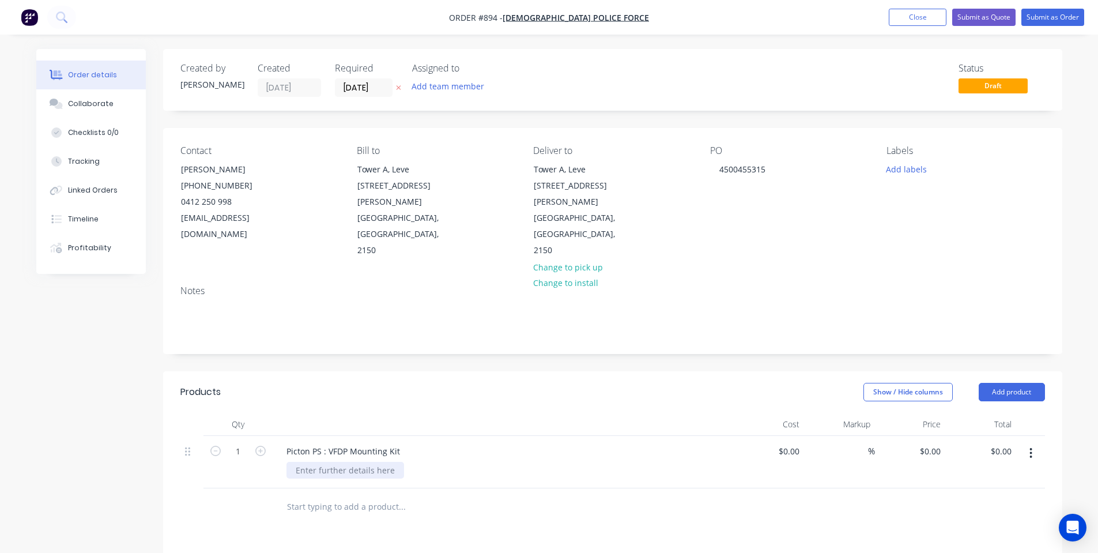
click at [367, 462] on div at bounding box center [346, 470] width 118 height 17
drag, startPoint x: 339, startPoint y: 442, endPoint x: 254, endPoint y: 433, distance: 85.2
click at [255, 436] on div "1 Picton PS : VFDP Mounting Kit Mill Finish $0.00 $0.00 % $0.00 $0.00 $0.00 $0.…" at bounding box center [612, 462] width 865 height 52
click at [492, 383] on div "Show / Hide columns Add product" at bounding box center [704, 392] width 681 height 18
click at [940, 443] on input "0" at bounding box center [938, 451] width 13 height 17
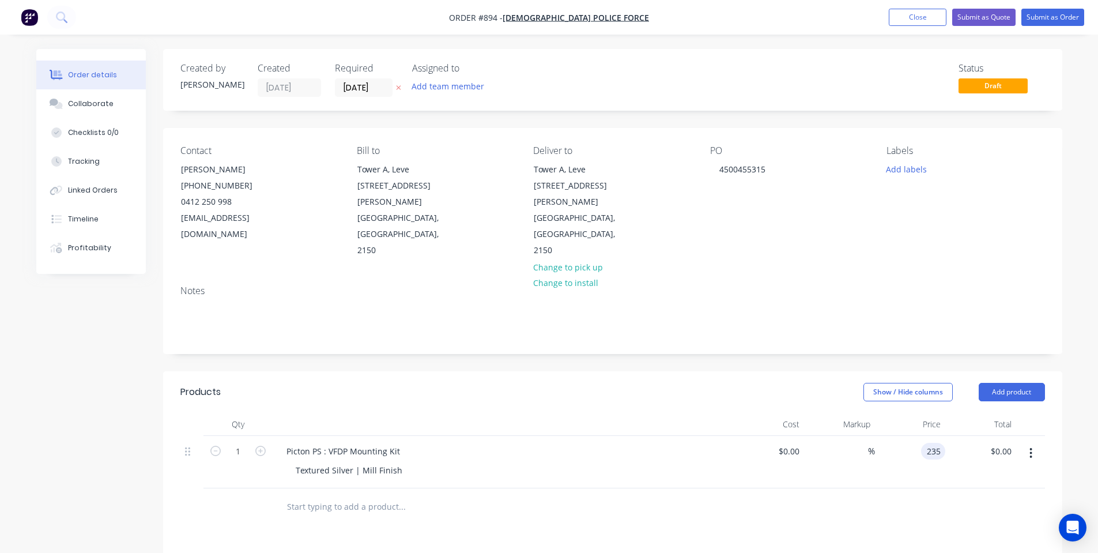
type input "$235.00"
click at [483, 413] on div at bounding box center [503, 424] width 461 height 23
click at [119, 93] on button "Collaborate" at bounding box center [91, 103] width 110 height 29
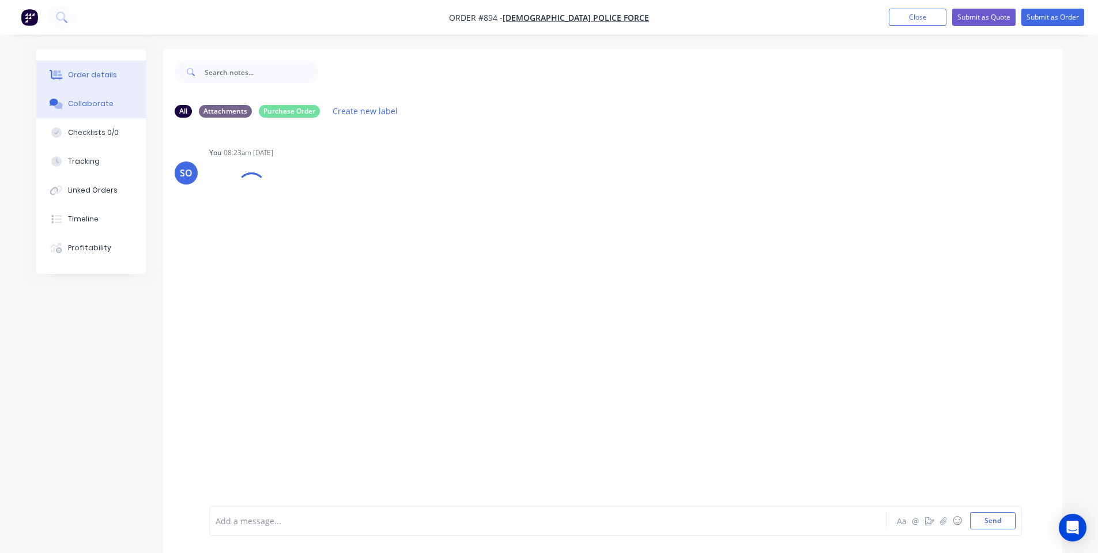
click at [113, 67] on button "Order details" at bounding box center [91, 75] width 110 height 29
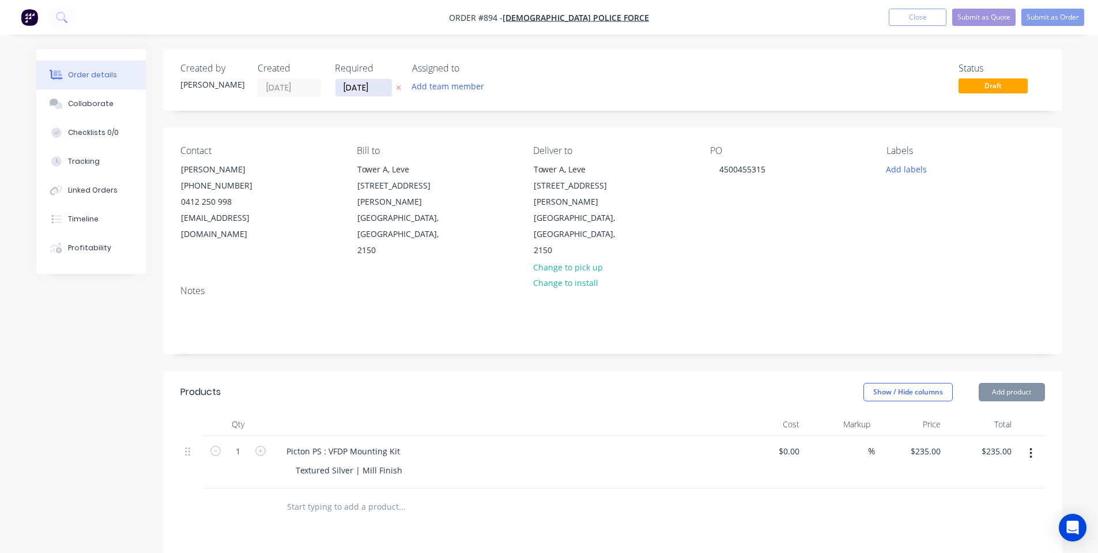
click at [368, 89] on input "[DATE]" at bounding box center [364, 87] width 57 height 17
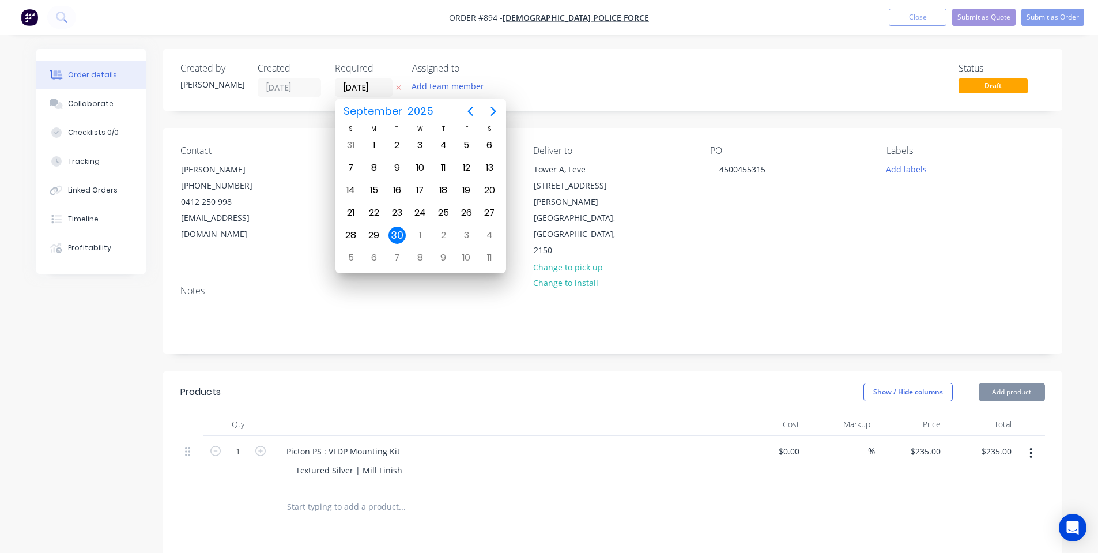
click at [396, 235] on div "30" at bounding box center [397, 235] width 17 height 17
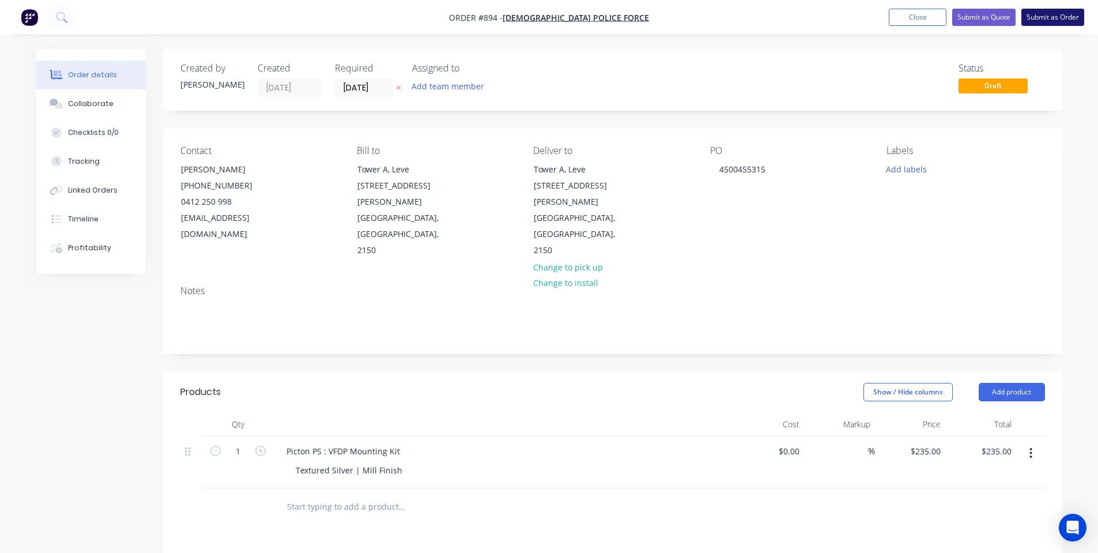
click at [1050, 13] on button "Submit as Order" at bounding box center [1053, 17] width 63 height 17
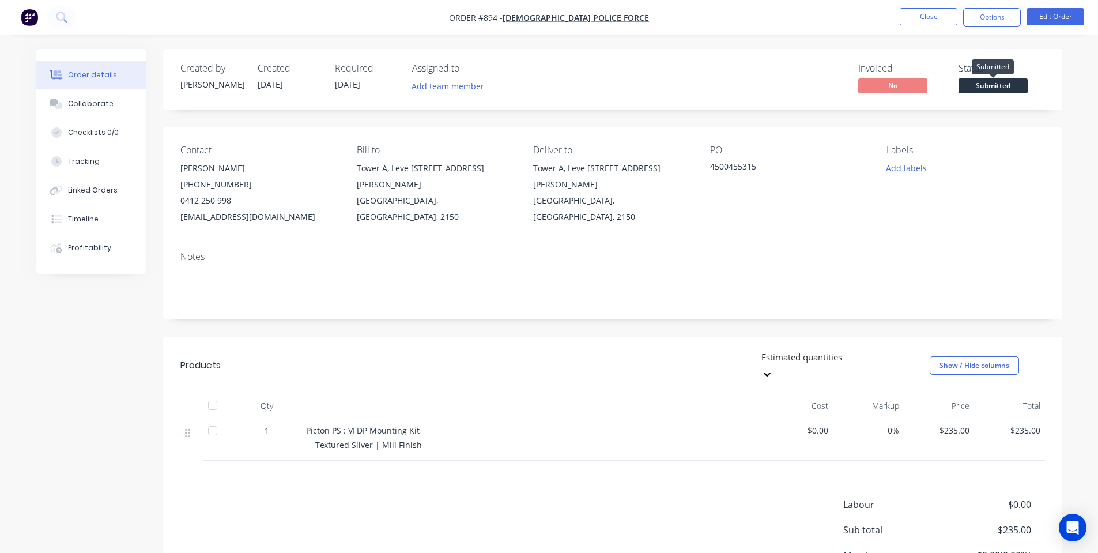
click at [1014, 84] on span "Submitted" at bounding box center [993, 85] width 69 height 14
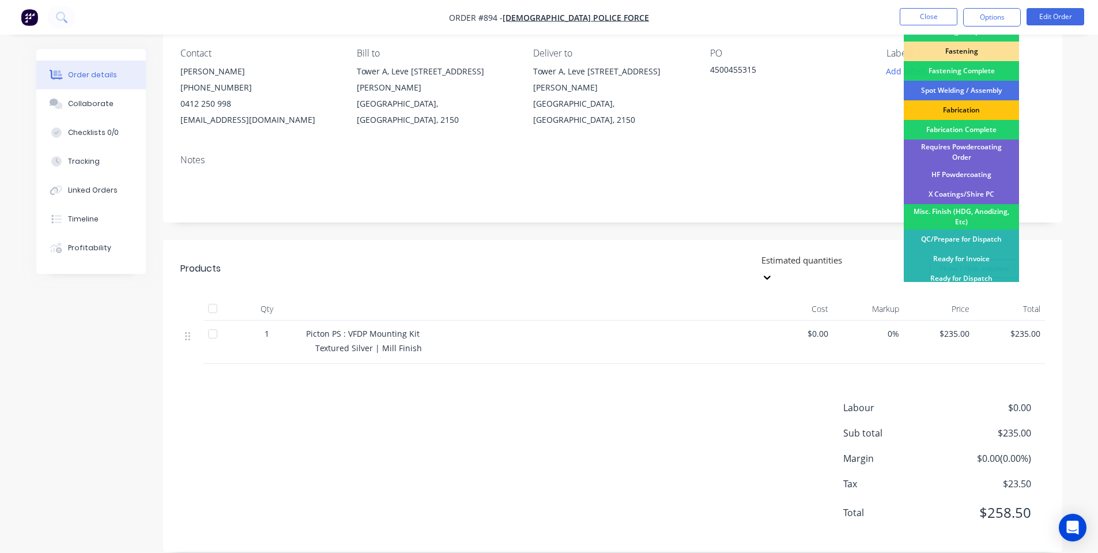
scroll to position [323, 0]
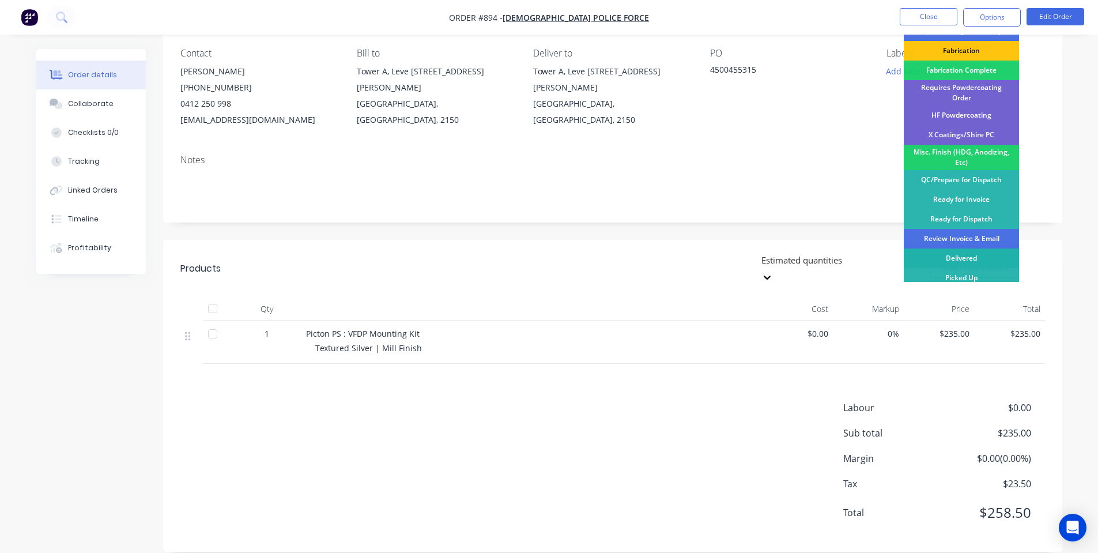
click at [973, 256] on div "Delivered" at bounding box center [961, 258] width 115 height 20
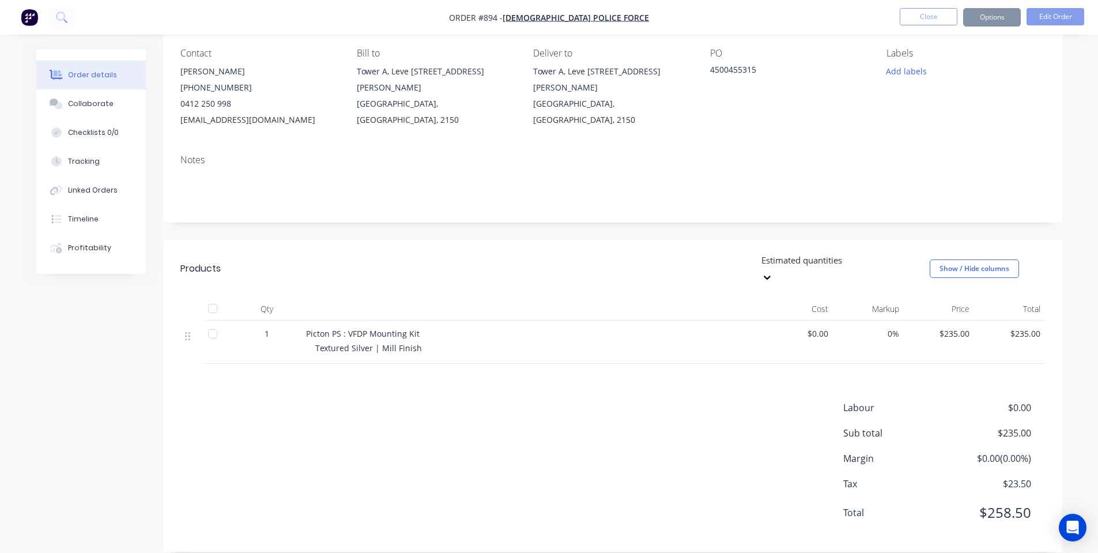
scroll to position [0, 0]
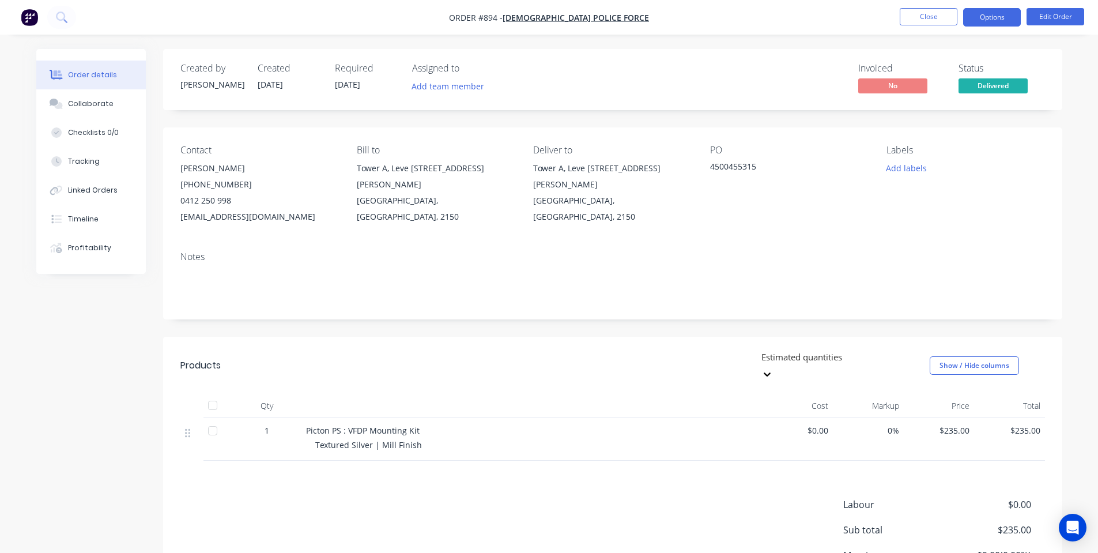
click at [995, 18] on button "Options" at bounding box center [992, 17] width 58 height 18
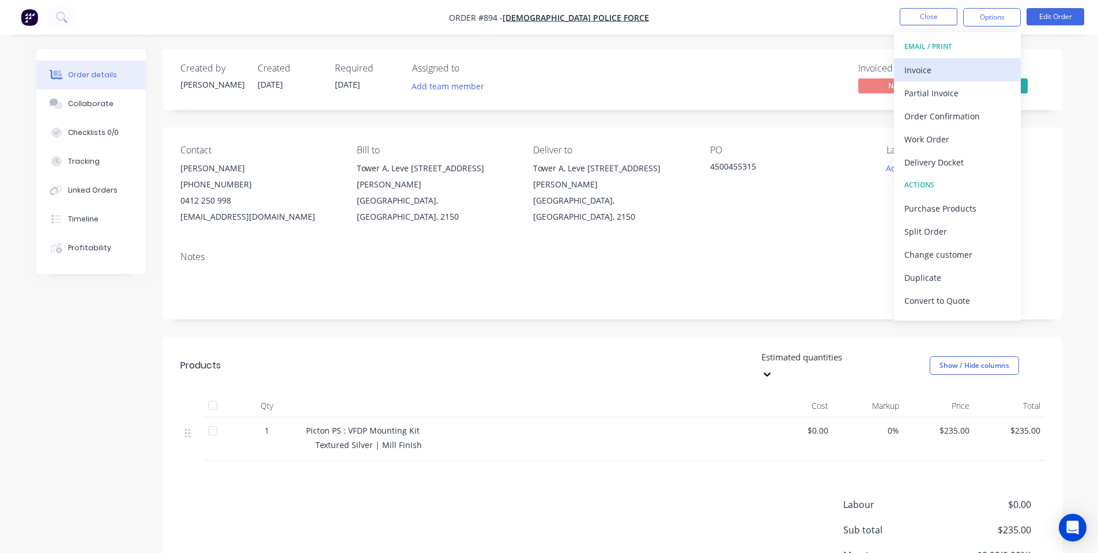
click at [968, 66] on div "Invoice" at bounding box center [958, 70] width 106 height 17
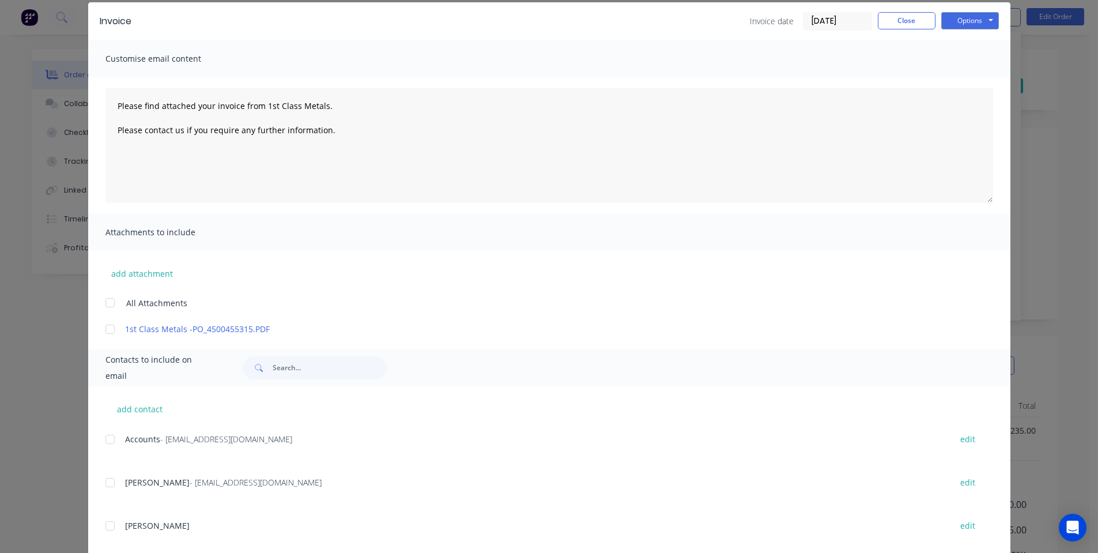
scroll to position [68, 0]
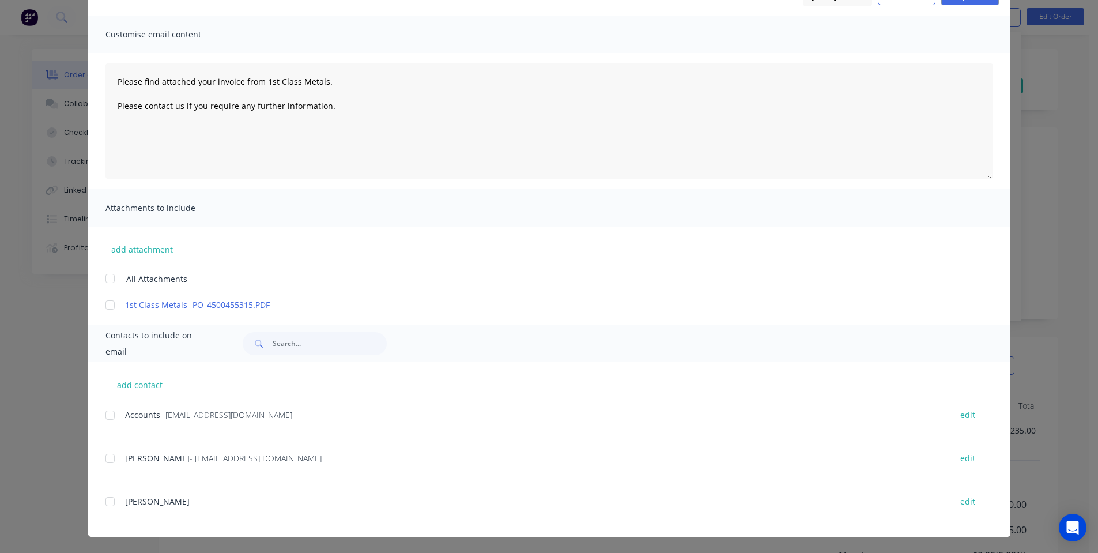
click at [112, 415] on div at bounding box center [110, 415] width 23 height 23
click at [106, 462] on div at bounding box center [110, 458] width 23 height 23
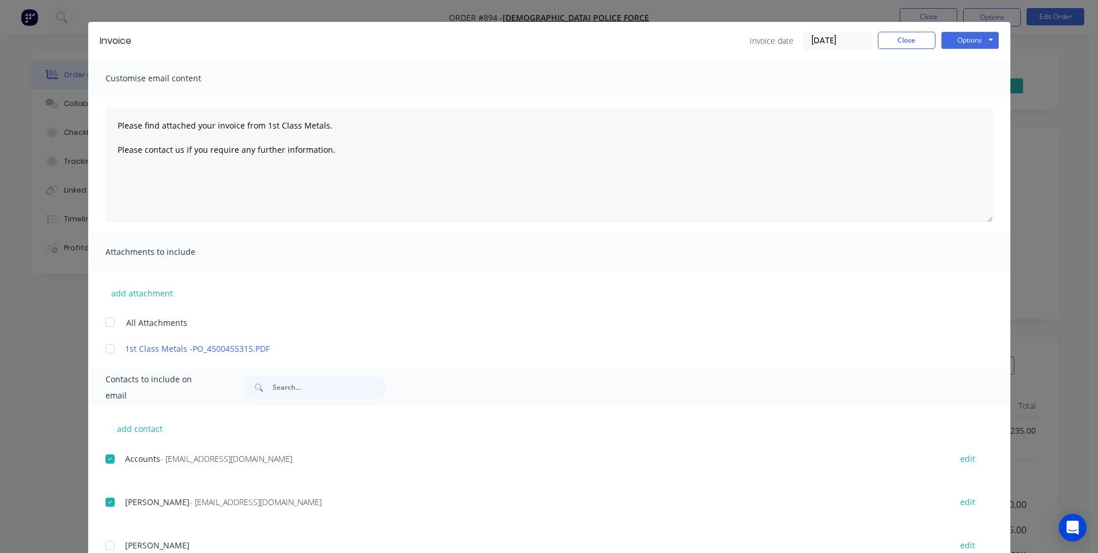
scroll to position [0, 0]
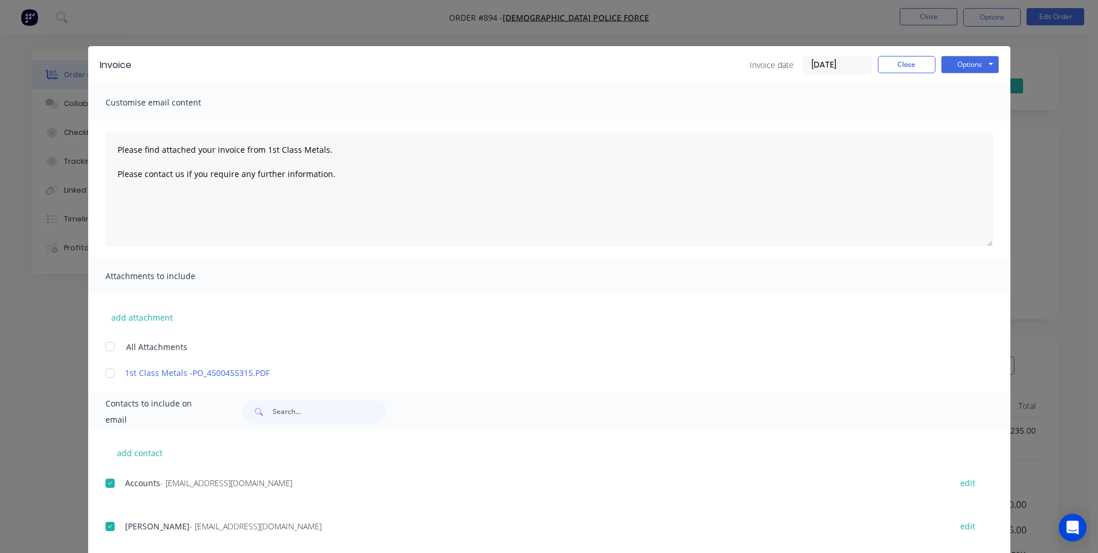
click at [101, 524] on div at bounding box center [110, 526] width 23 height 23
click at [954, 69] on button "Options" at bounding box center [971, 64] width 58 height 17
click at [971, 120] on button "Email" at bounding box center [979, 123] width 74 height 19
click at [958, 67] on button "Options" at bounding box center [971, 64] width 58 height 17
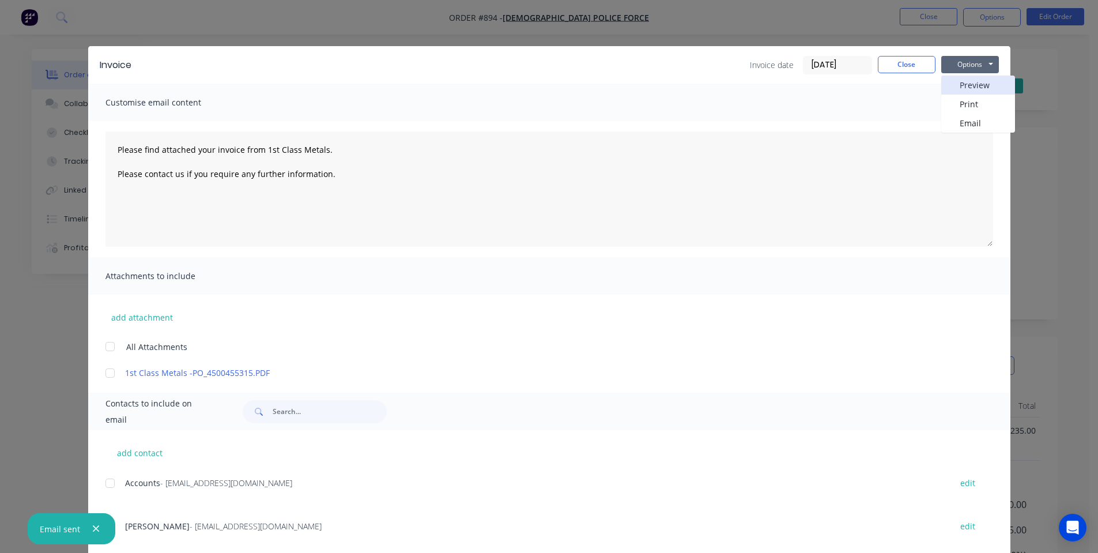
click at [972, 78] on button "Preview" at bounding box center [979, 85] width 74 height 19
drag, startPoint x: 974, startPoint y: 62, endPoint x: 946, endPoint y: 63, distance: 28.3
click at [972, 62] on button "Options" at bounding box center [971, 64] width 58 height 17
type textarea "Please find attached your invoice from 1st Class Metals. Please contact us if y…"
click at [893, 64] on button "Close" at bounding box center [907, 64] width 58 height 17
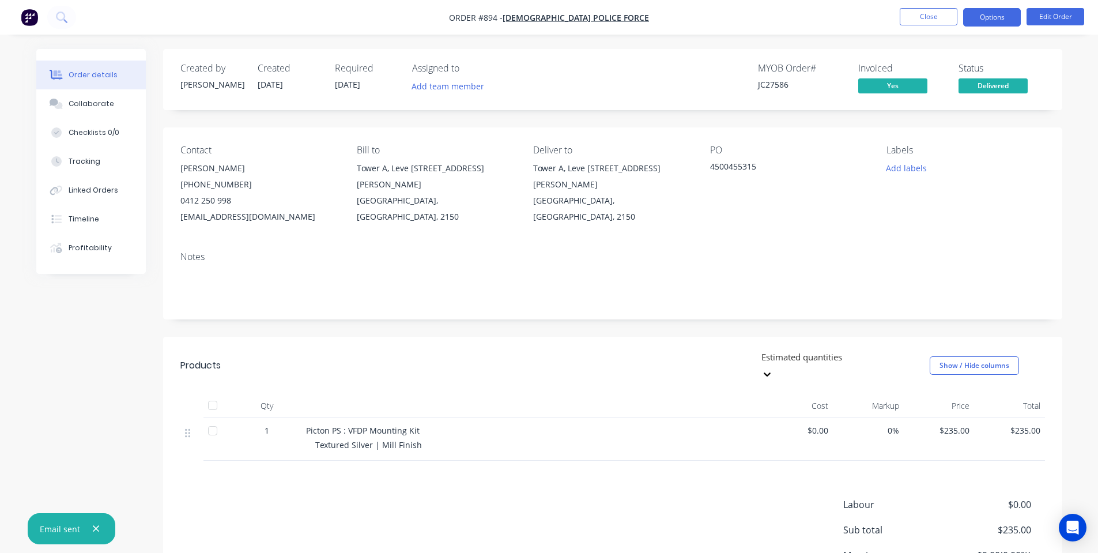
click at [972, 24] on button "Options" at bounding box center [992, 17] width 58 height 18
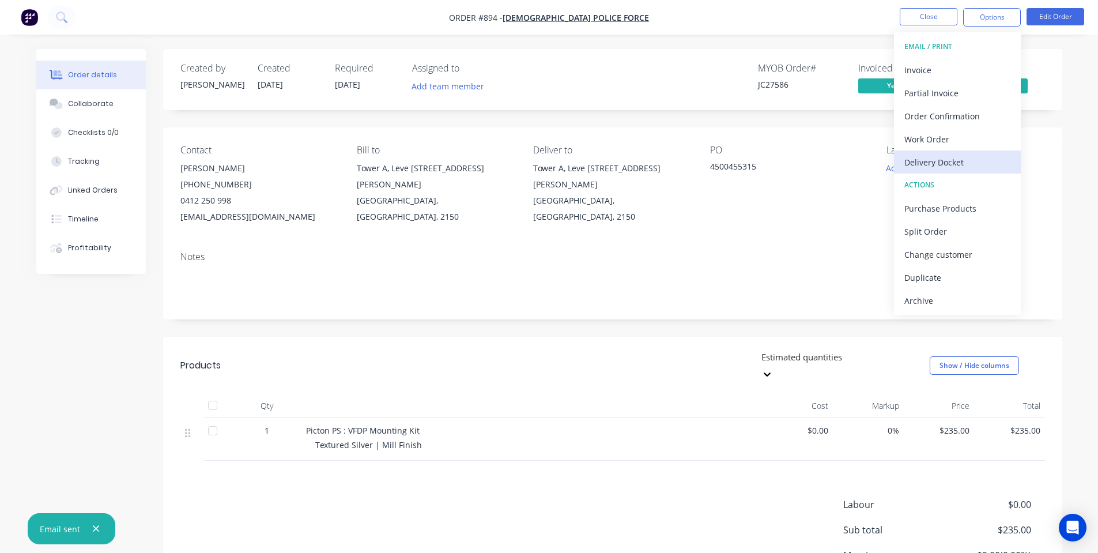
click at [967, 160] on div "Delivery Docket" at bounding box center [958, 162] width 106 height 17
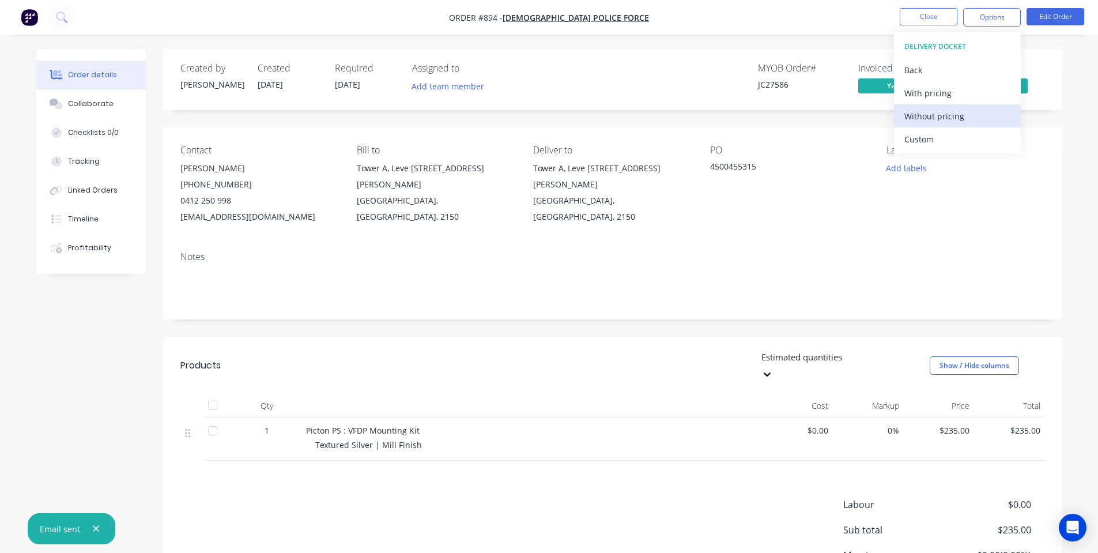
click at [947, 112] on div "Without pricing" at bounding box center [958, 116] width 106 height 17
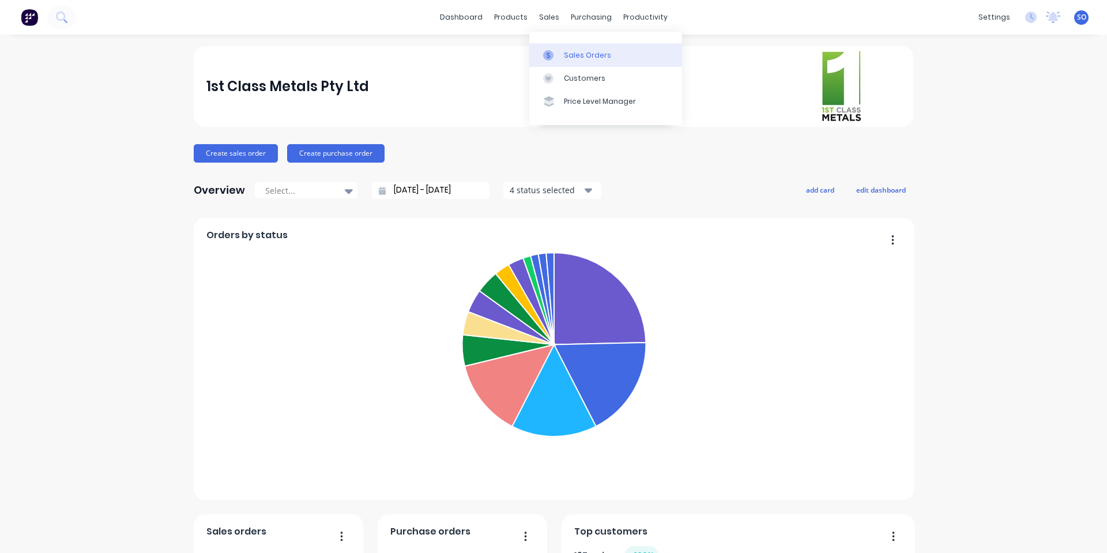
click at [568, 49] on link "Sales Orders" at bounding box center [605, 54] width 153 height 23
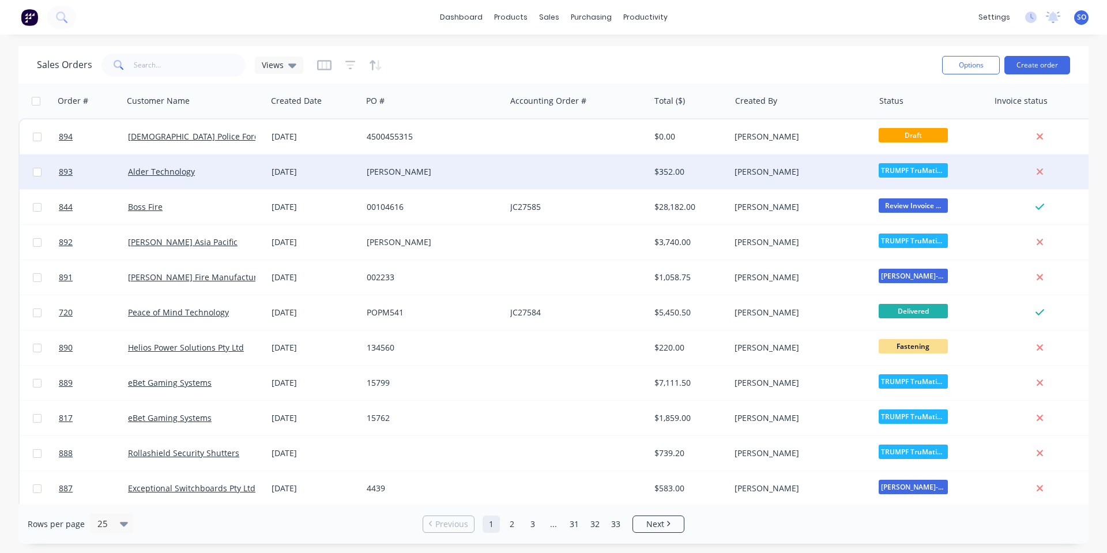
click at [304, 179] on div "[DATE]" at bounding box center [314, 172] width 95 height 35
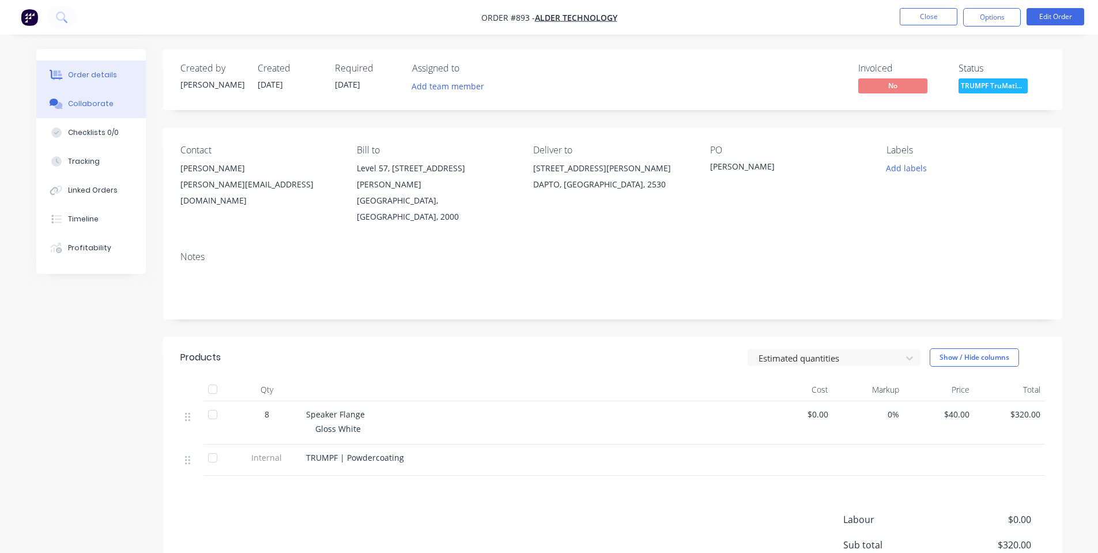
click at [61, 98] on button "Collaborate" at bounding box center [91, 103] width 110 height 29
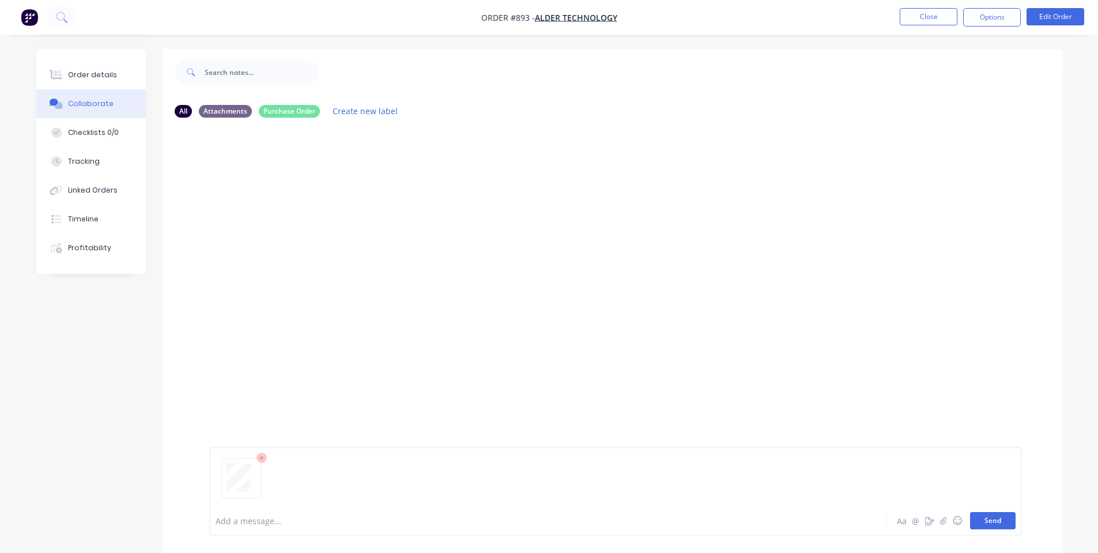
click at [1001, 522] on button "Send" at bounding box center [993, 520] width 46 height 17
click at [115, 75] on button "Order details" at bounding box center [91, 75] width 110 height 29
